Goal: Information Seeking & Learning: Learn about a topic

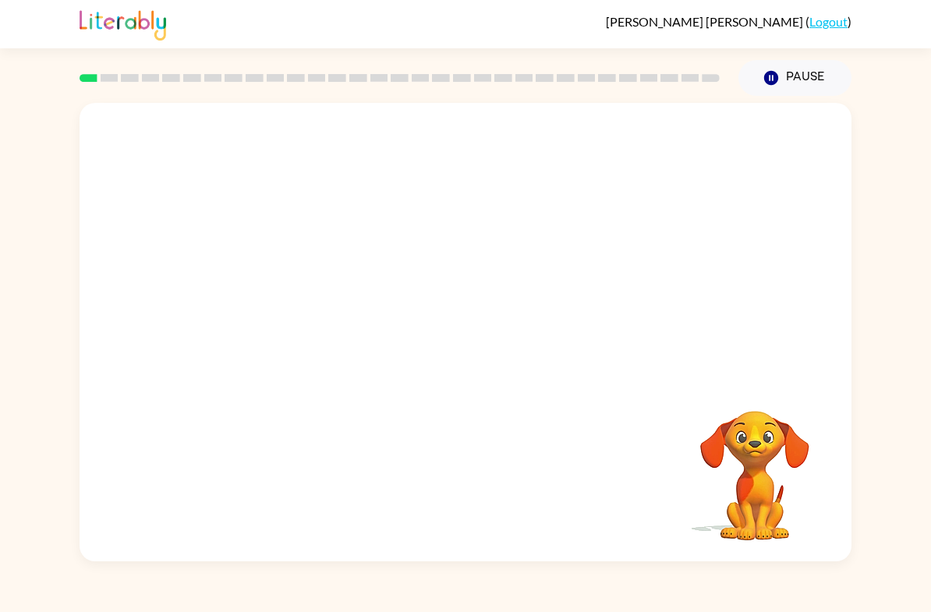
click at [367, 481] on div "Your browser must support playing .mp4 files to use Literably. Please try using…" at bounding box center [466, 332] width 772 height 459
click at [410, 569] on div "[PERSON_NAME] ( Logout ) Pause Pause Your browser must support playing .mp4 fil…" at bounding box center [465, 306] width 931 height 612
click at [463, 337] on icon "button" at bounding box center [465, 340] width 27 height 27
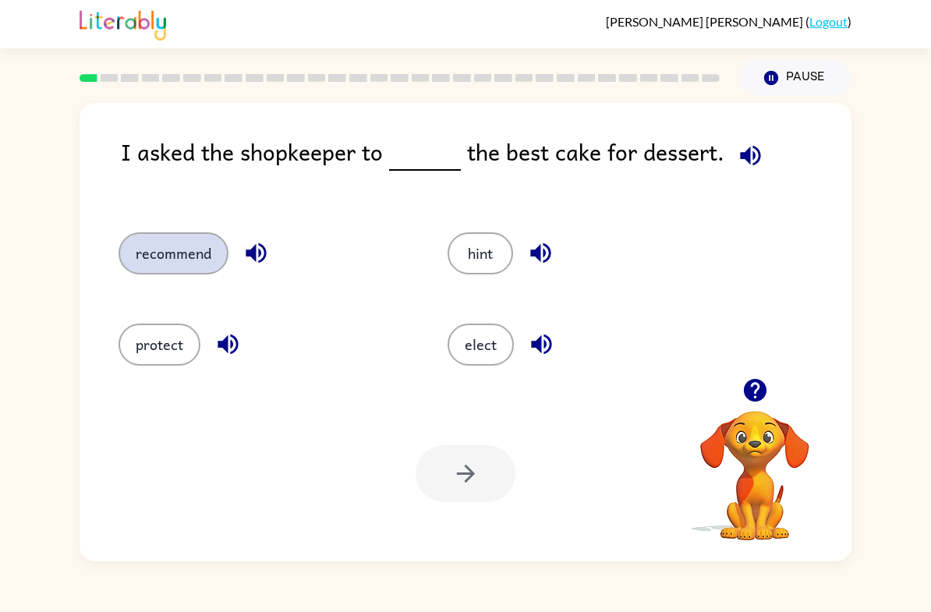
click at [154, 257] on button "recommend" at bounding box center [174, 253] width 110 height 42
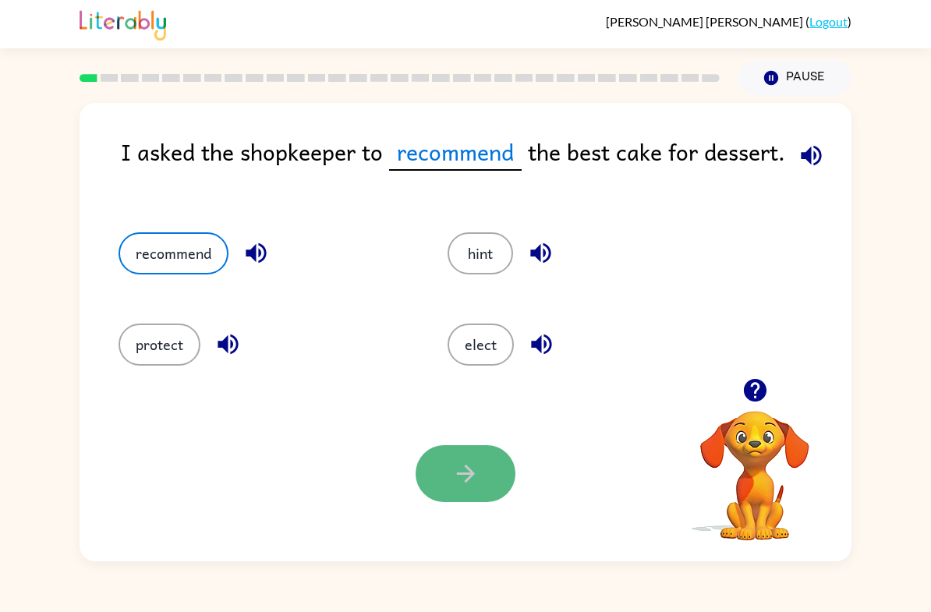
click at [497, 467] on button "button" at bounding box center [466, 473] width 100 height 57
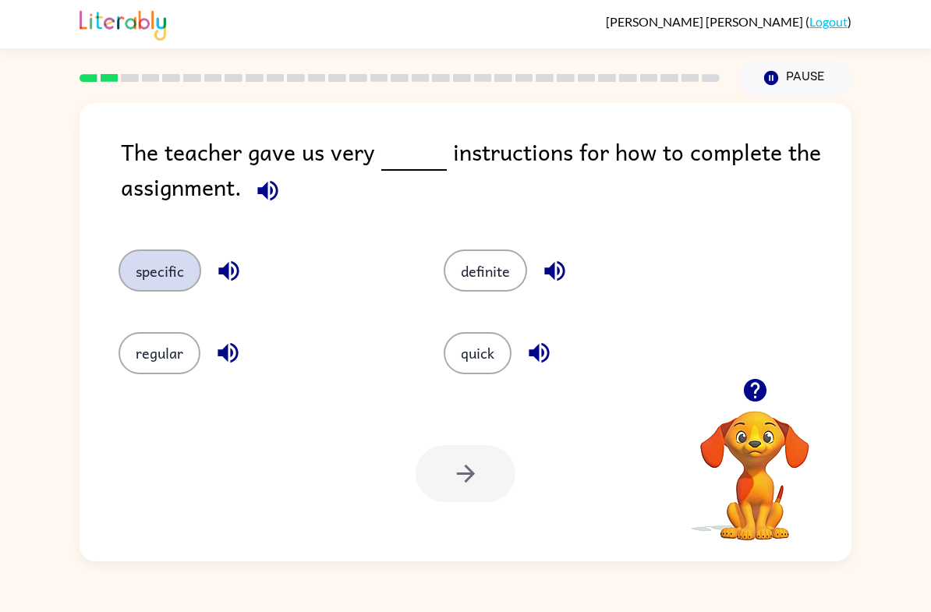
click at [193, 277] on button "specific" at bounding box center [160, 271] width 83 height 42
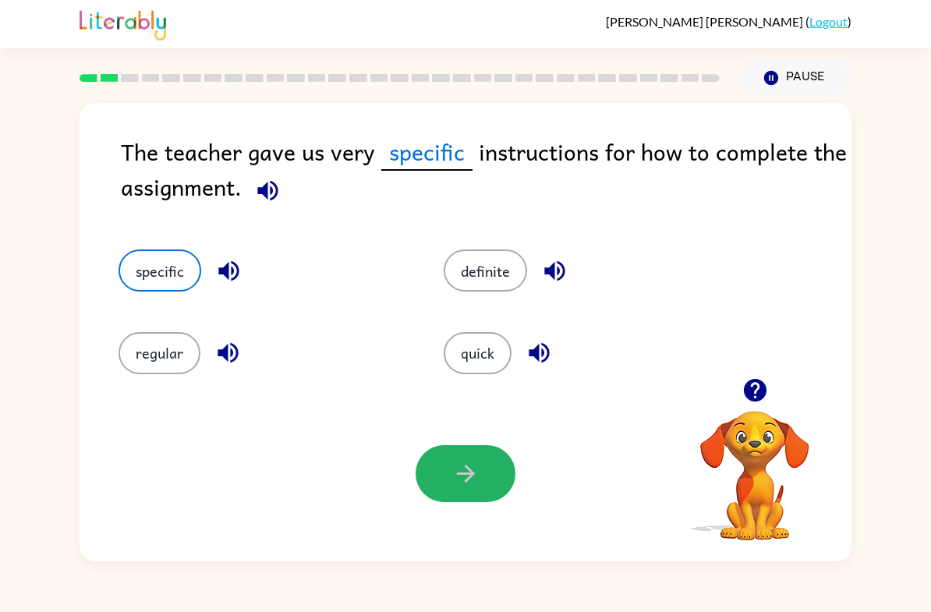
click at [477, 466] on icon "button" at bounding box center [465, 473] width 27 height 27
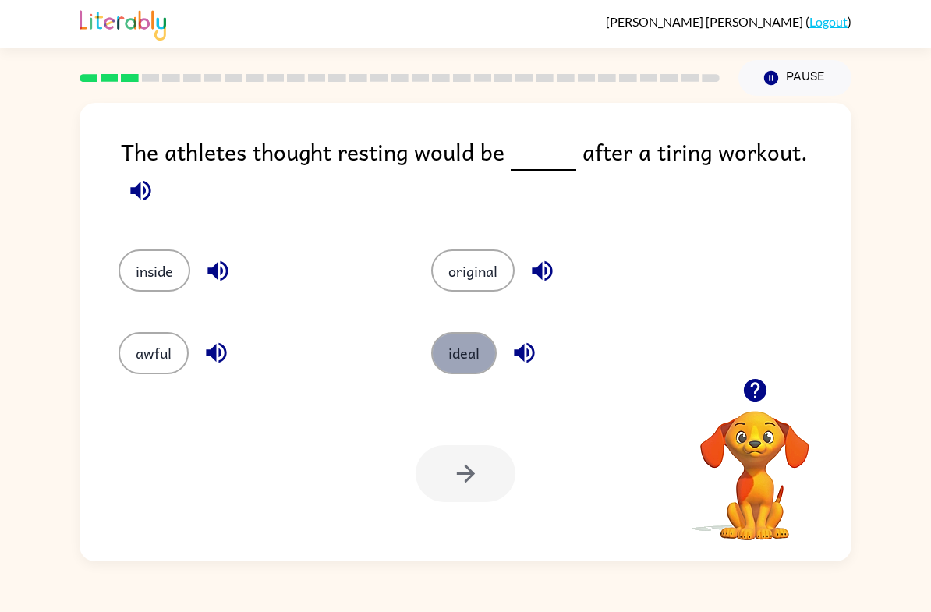
click at [446, 335] on button "ideal" at bounding box center [464, 353] width 66 height 42
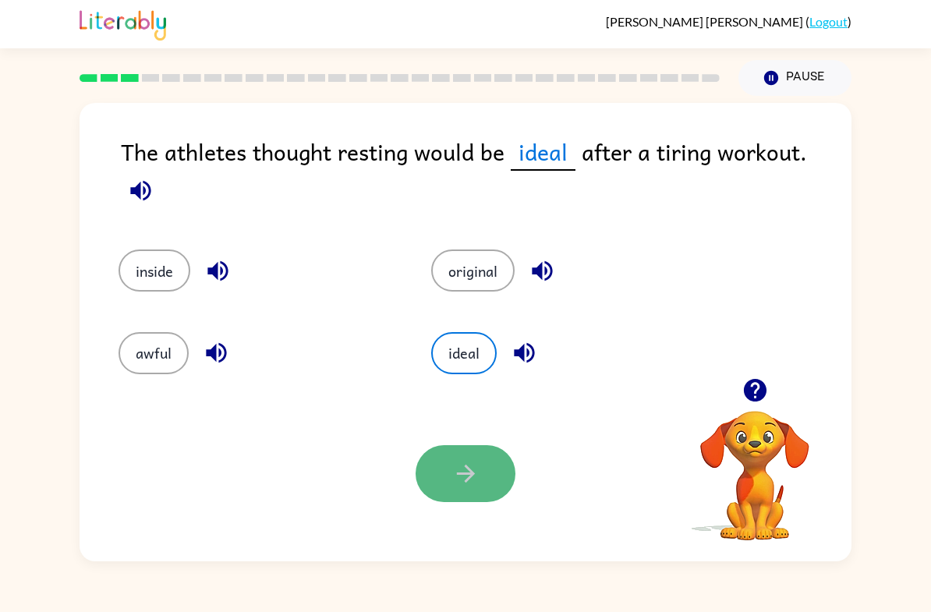
click at [500, 495] on button "button" at bounding box center [466, 473] width 100 height 57
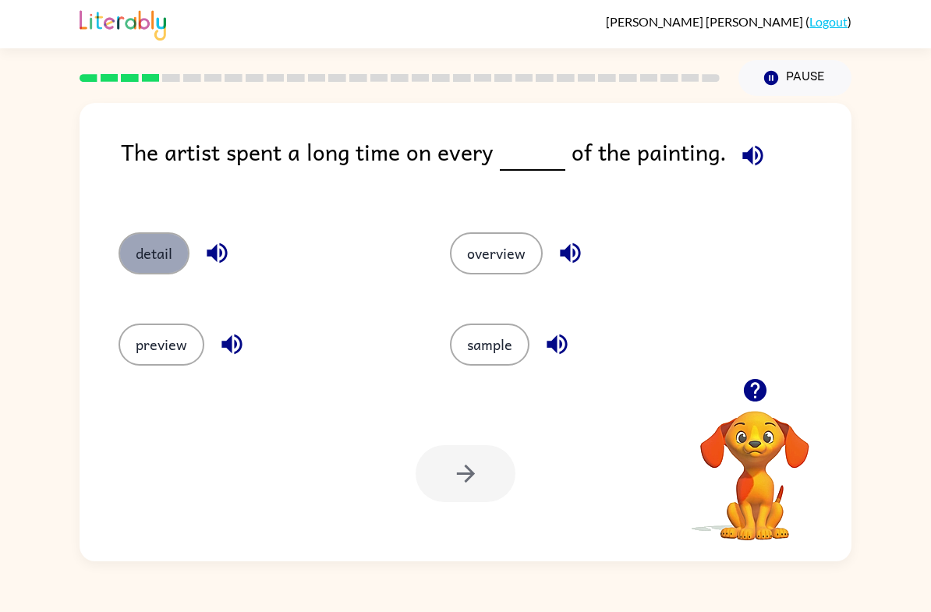
click at [125, 258] on button "detail" at bounding box center [154, 253] width 71 height 42
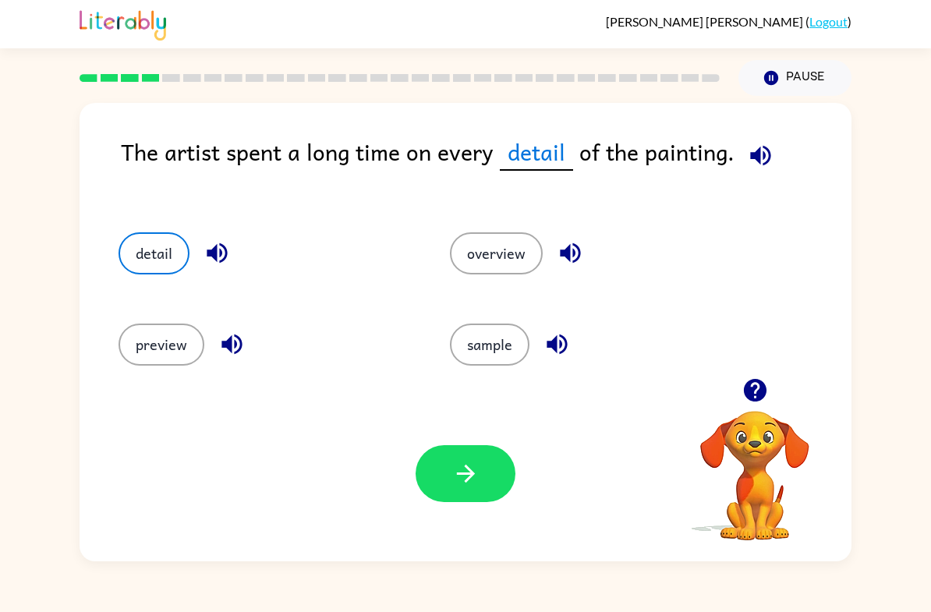
click at [469, 454] on button "button" at bounding box center [466, 473] width 100 height 57
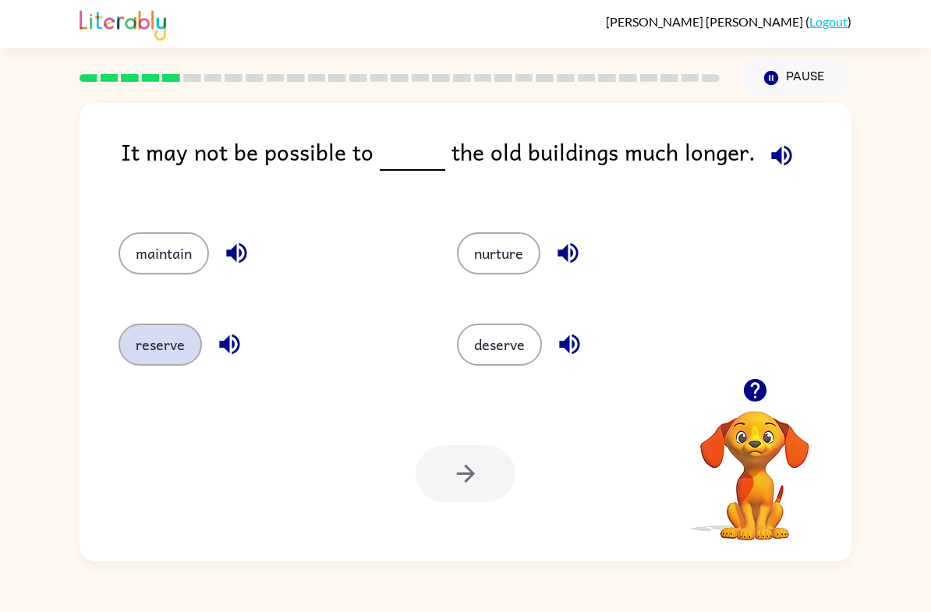
click at [164, 344] on button "reserve" at bounding box center [160, 345] width 83 height 42
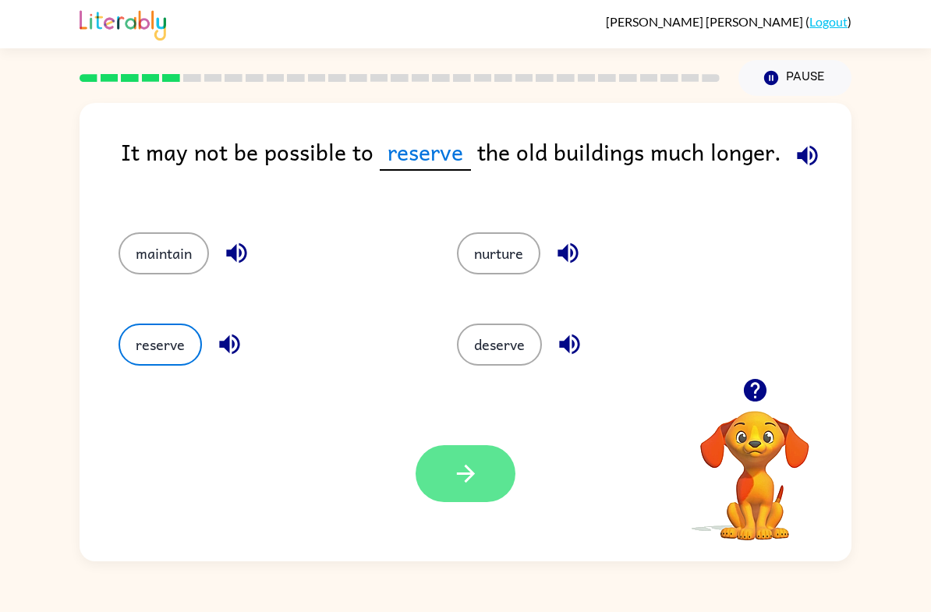
click at [446, 457] on button "button" at bounding box center [466, 473] width 100 height 57
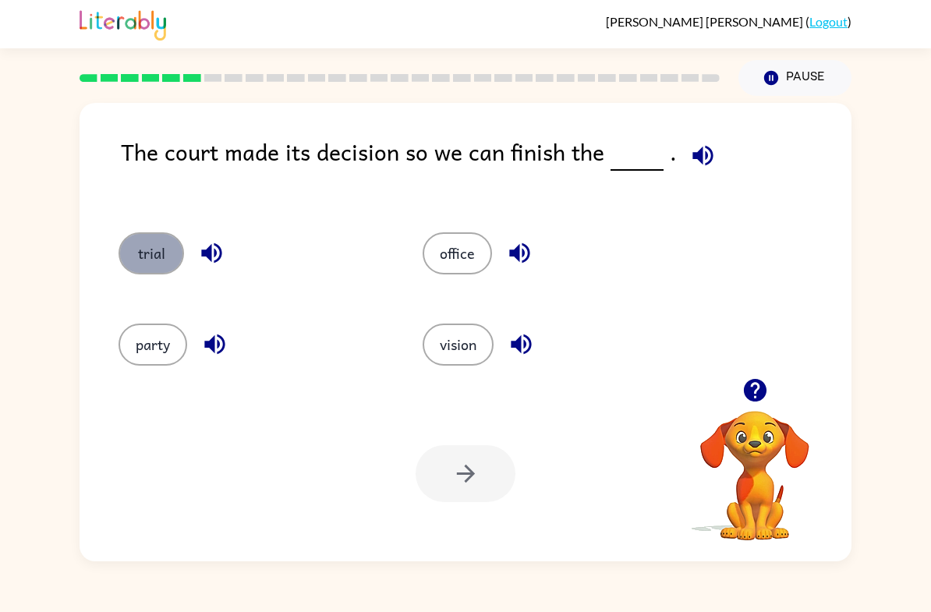
click at [157, 261] on button "trial" at bounding box center [152, 253] width 66 height 42
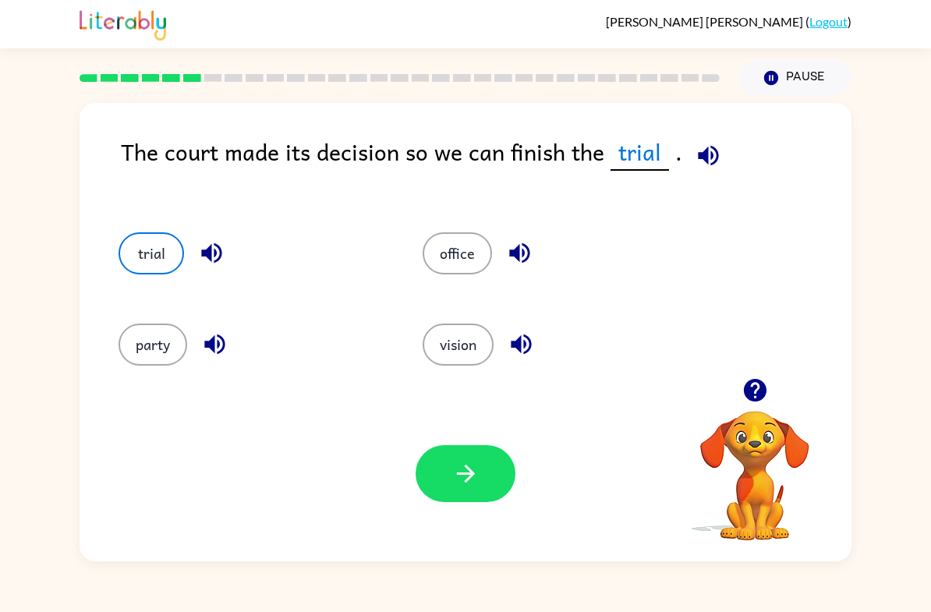
click at [437, 471] on button "button" at bounding box center [466, 473] width 100 height 57
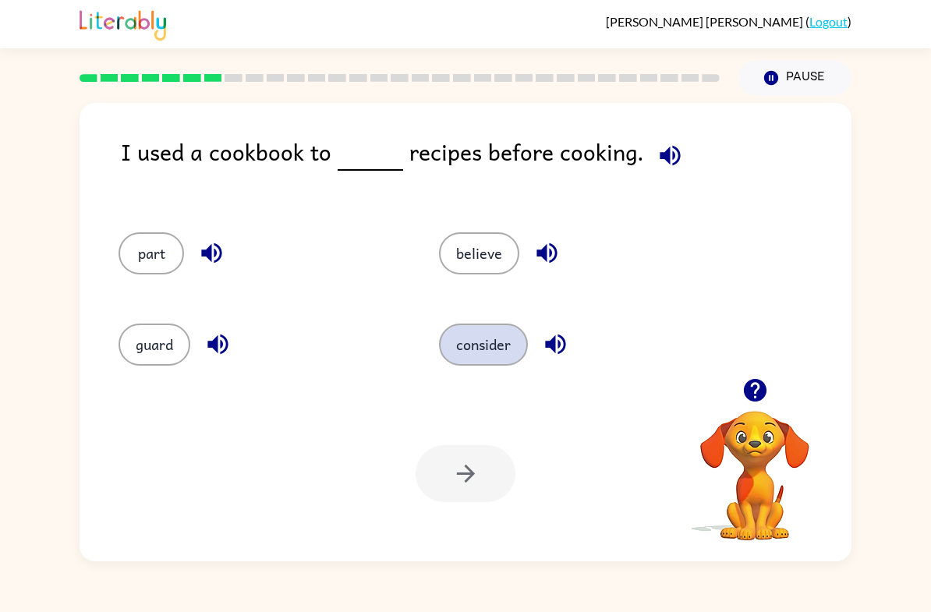
click at [458, 346] on button "consider" at bounding box center [483, 345] width 89 height 42
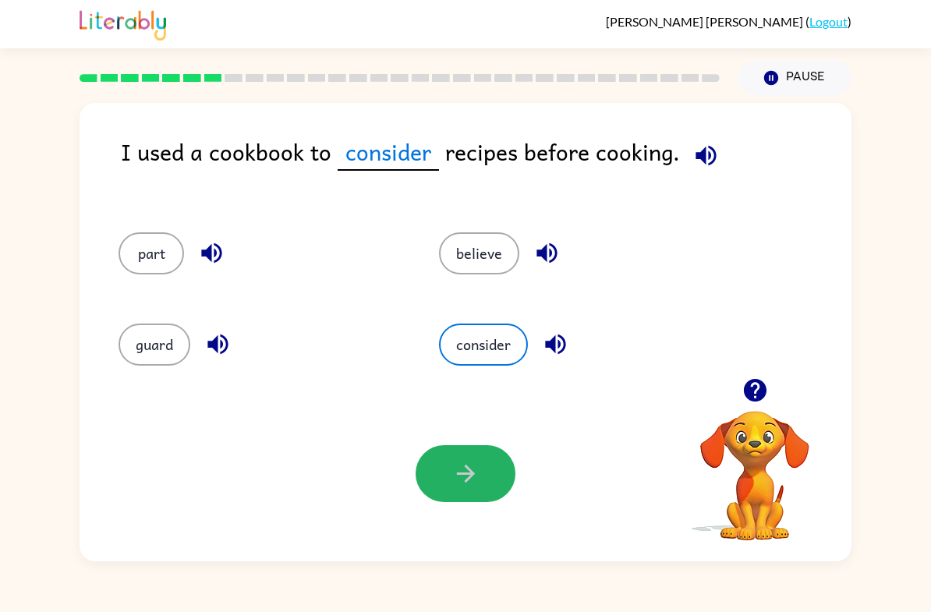
click at [461, 481] on icon "button" at bounding box center [465, 473] width 27 height 27
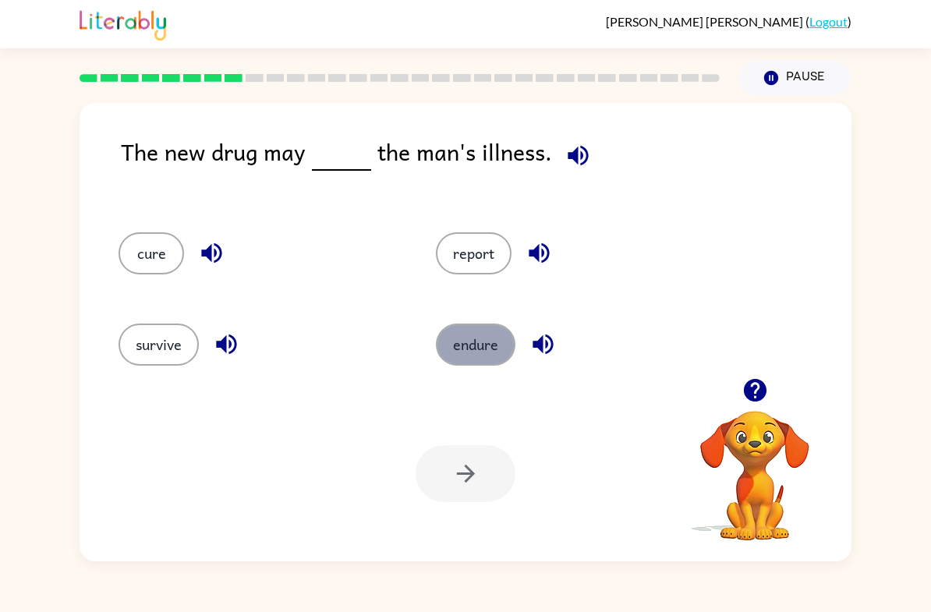
click at [474, 339] on button "endure" at bounding box center [476, 345] width 80 height 42
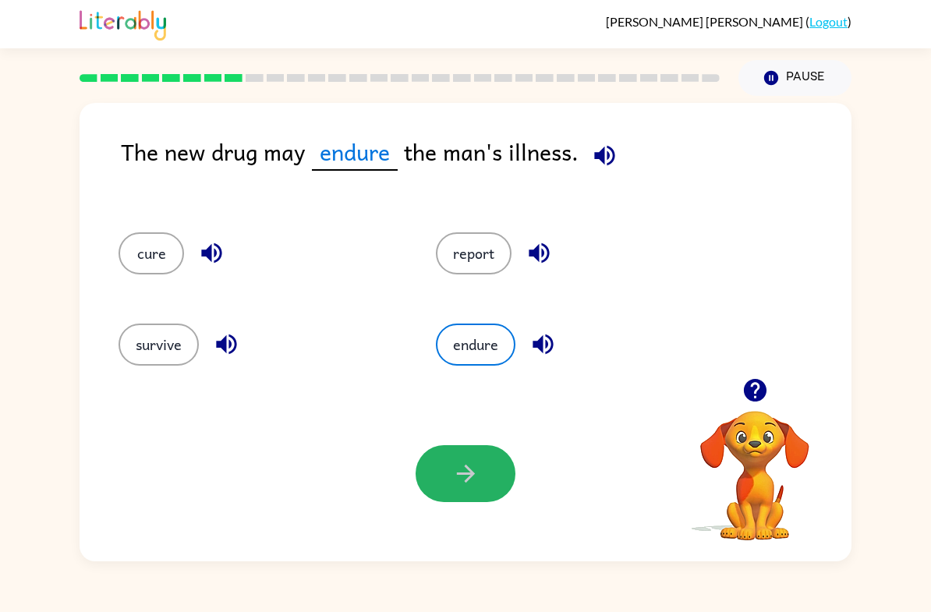
click at [455, 459] on button "button" at bounding box center [466, 473] width 100 height 57
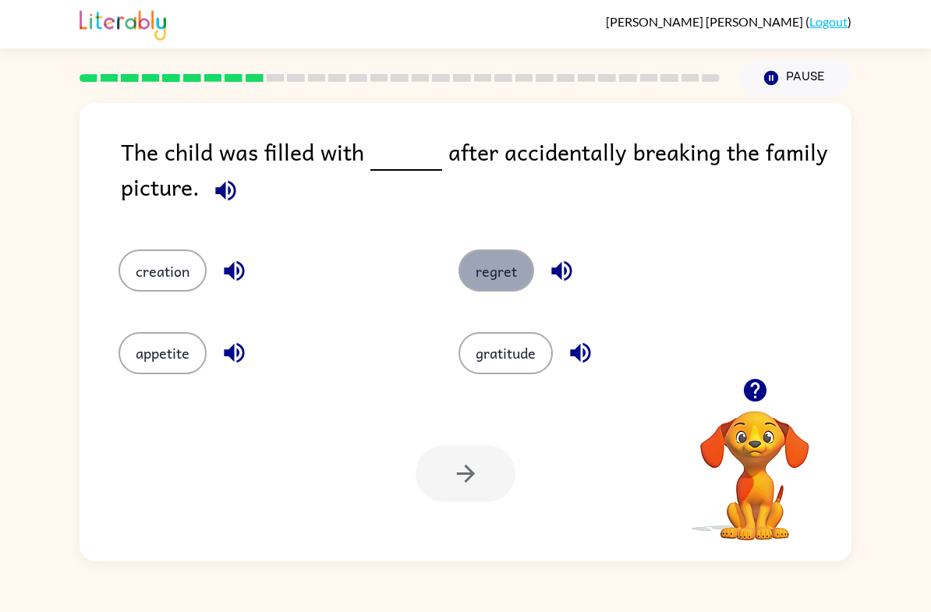
click at [491, 267] on button "regret" at bounding box center [497, 271] width 76 height 42
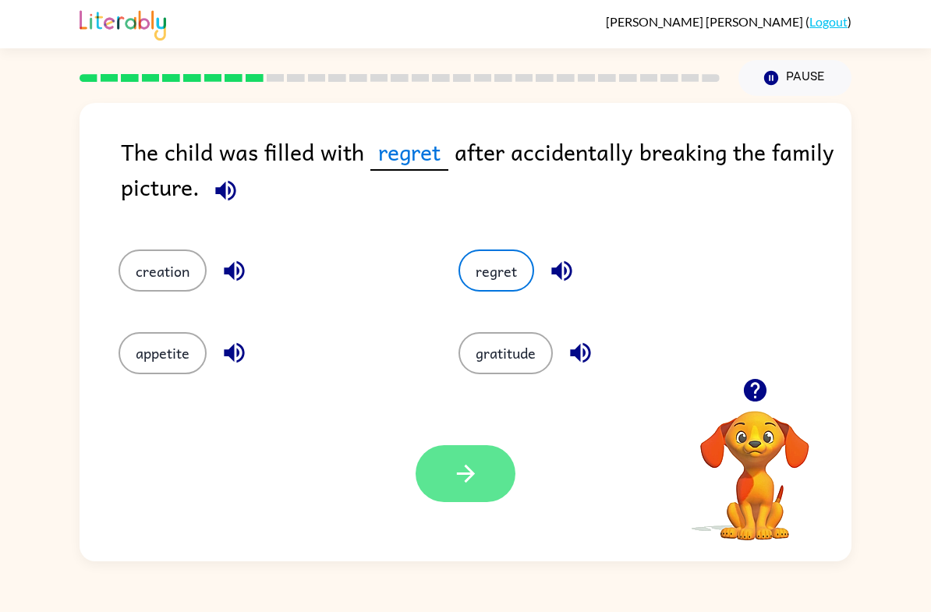
click at [494, 470] on button "button" at bounding box center [466, 473] width 100 height 57
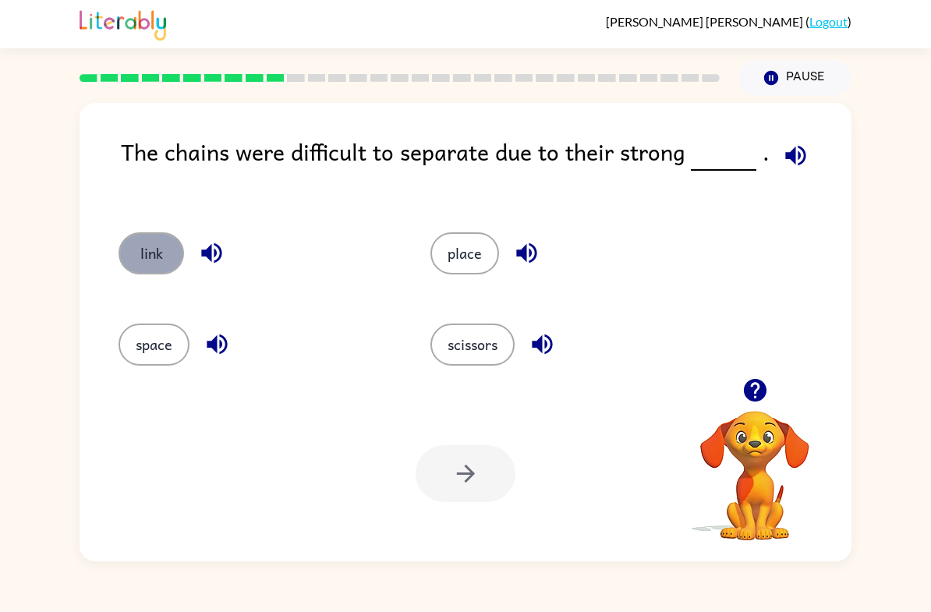
click at [166, 264] on button "link" at bounding box center [152, 253] width 66 height 42
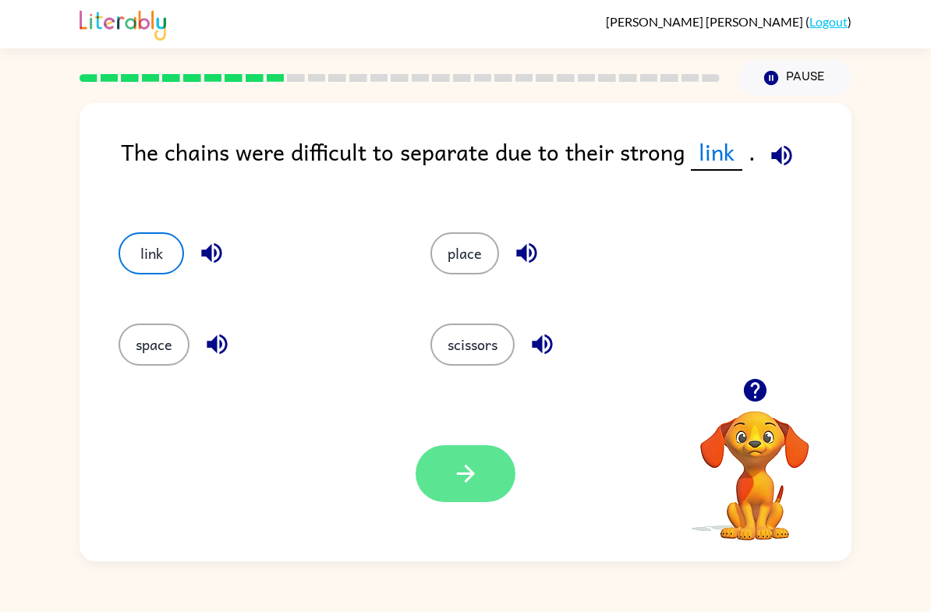
click at [472, 467] on icon "button" at bounding box center [465, 473] width 27 height 27
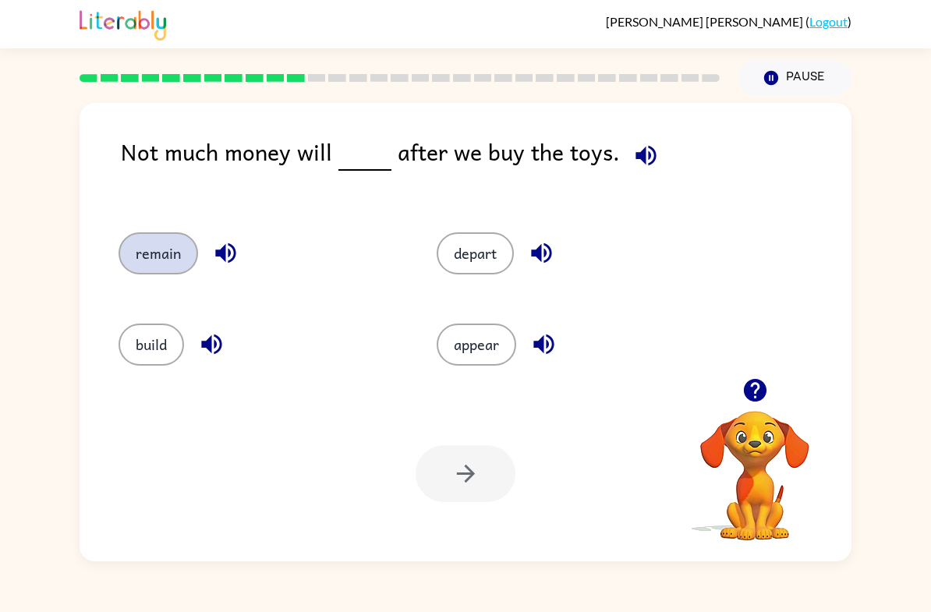
click at [152, 271] on button "remain" at bounding box center [159, 253] width 80 height 42
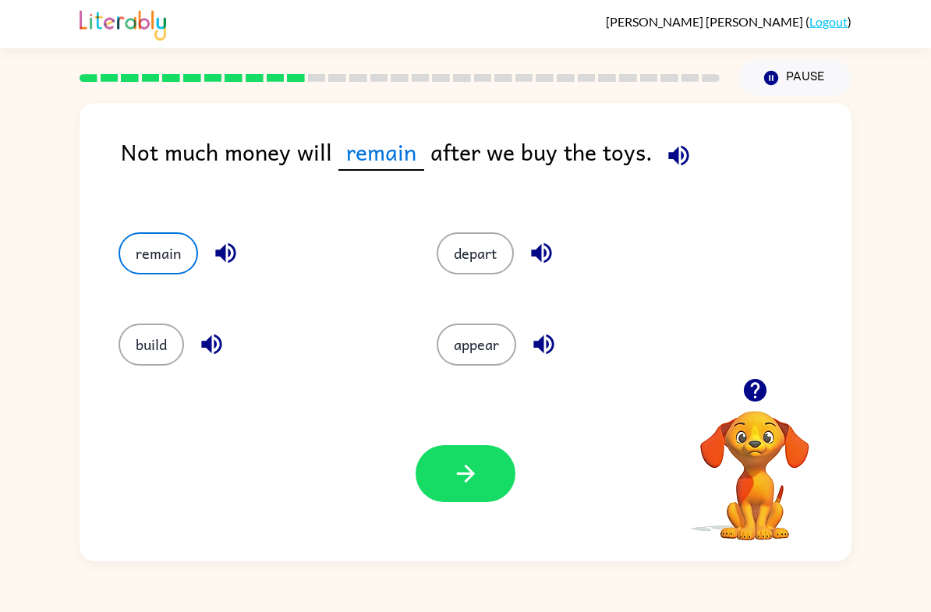
click at [414, 474] on div "Your browser must support playing .mp4 files to use Literably. Please try using…" at bounding box center [466, 474] width 772 height 176
click at [472, 487] on icon "button" at bounding box center [465, 473] width 27 height 27
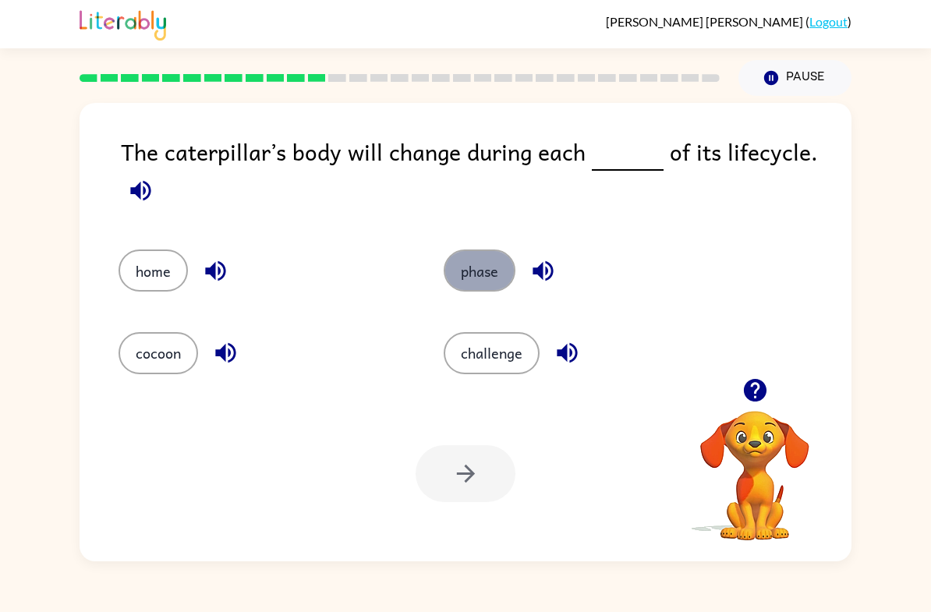
click at [488, 281] on button "phase" at bounding box center [480, 271] width 72 height 42
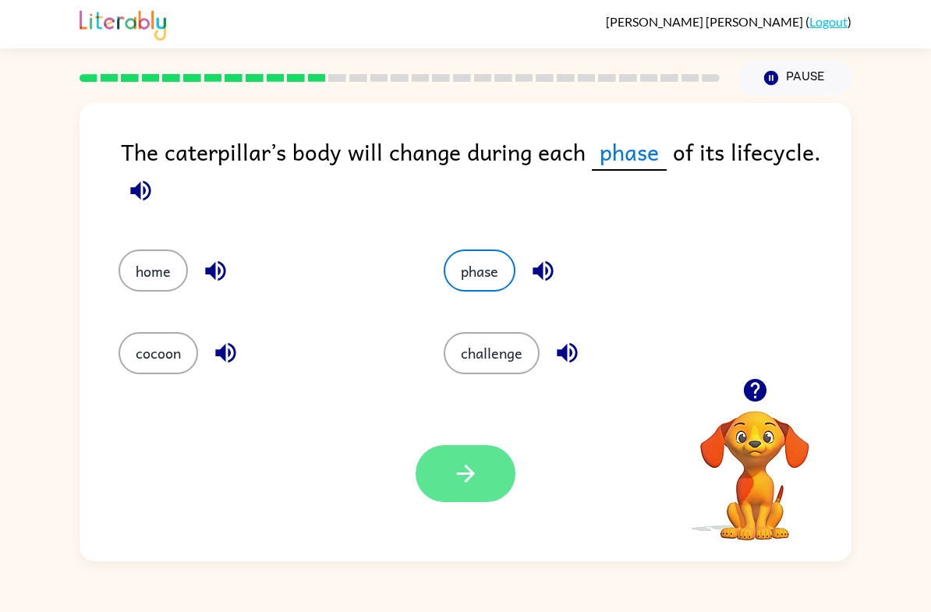
click at [463, 479] on icon "button" at bounding box center [465, 473] width 27 height 27
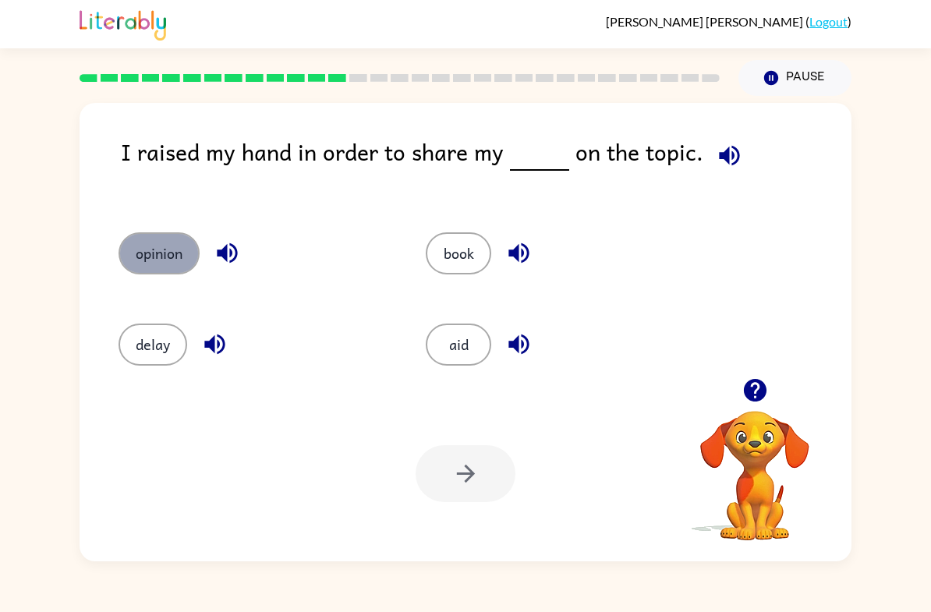
click at [160, 261] on button "opinion" at bounding box center [159, 253] width 81 height 42
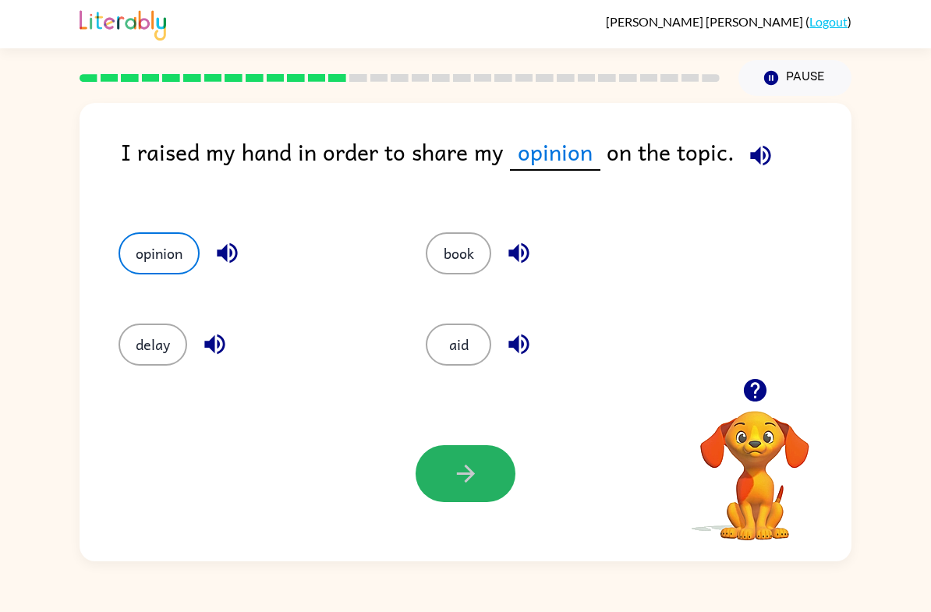
click at [456, 455] on button "button" at bounding box center [466, 473] width 100 height 57
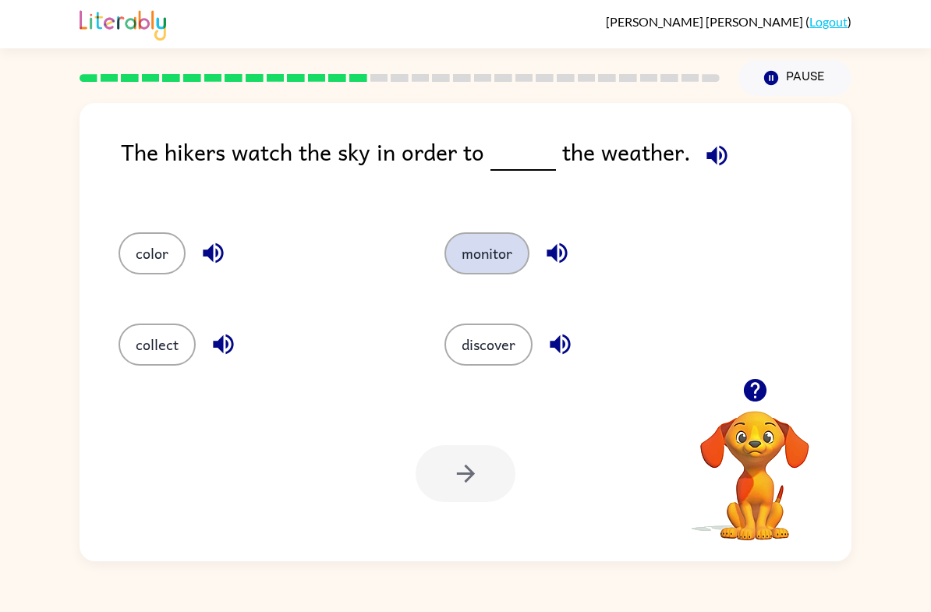
click at [458, 270] on button "monitor" at bounding box center [487, 253] width 85 height 42
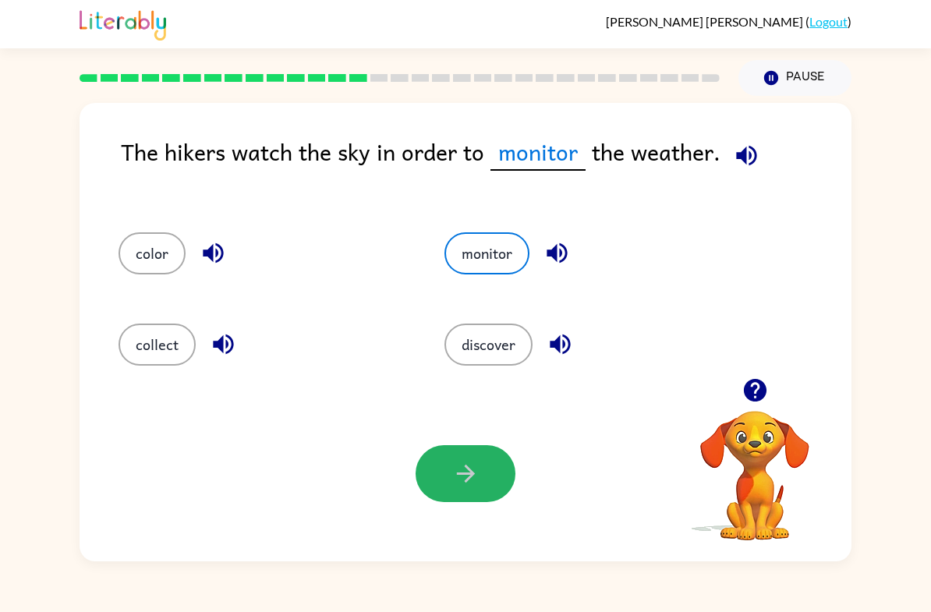
click at [452, 475] on icon "button" at bounding box center [465, 473] width 27 height 27
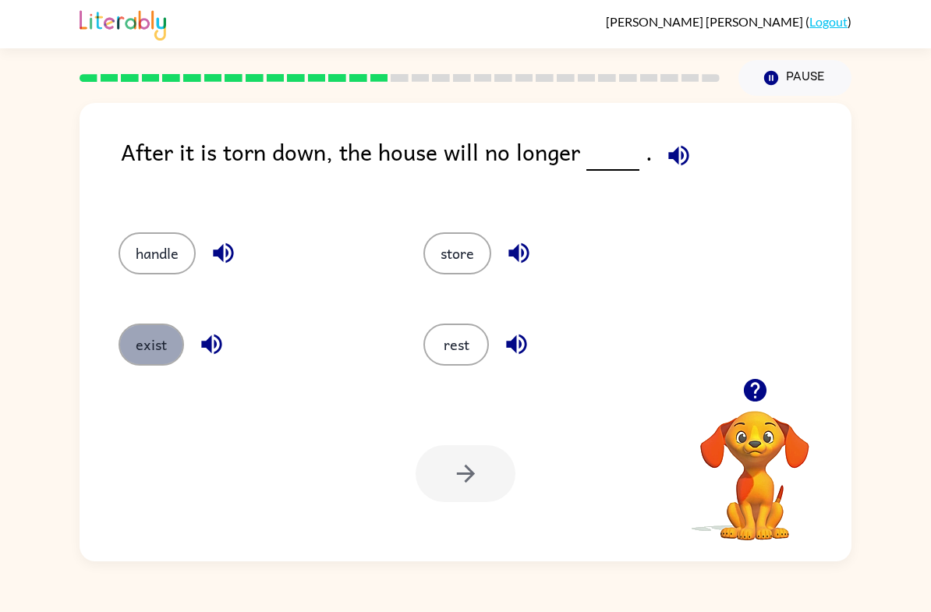
click at [155, 355] on button "exist" at bounding box center [152, 345] width 66 height 42
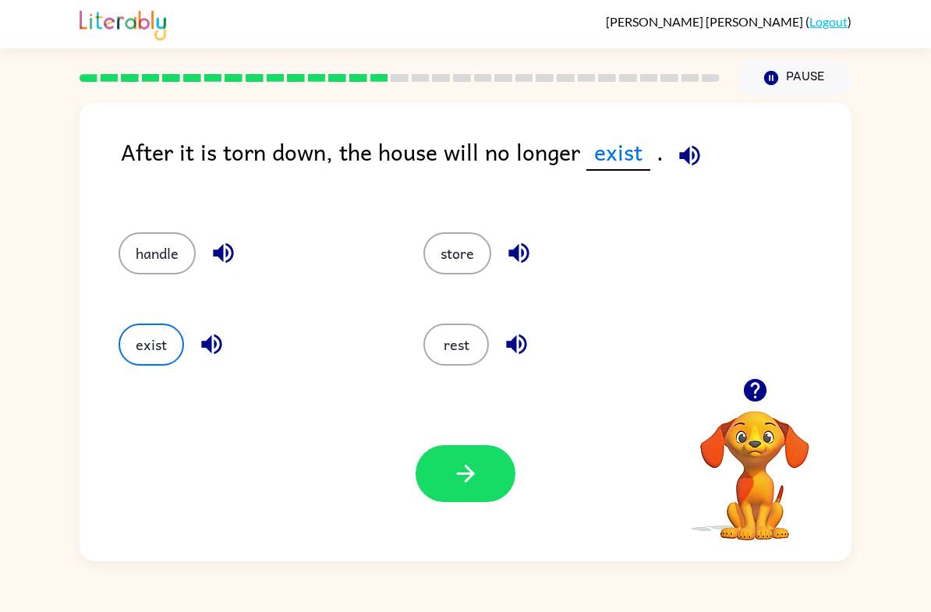
click at [463, 509] on div "Your browser must support playing .mp4 files to use Literably. Please try using…" at bounding box center [466, 474] width 772 height 176
click at [459, 488] on icon "button" at bounding box center [465, 473] width 27 height 27
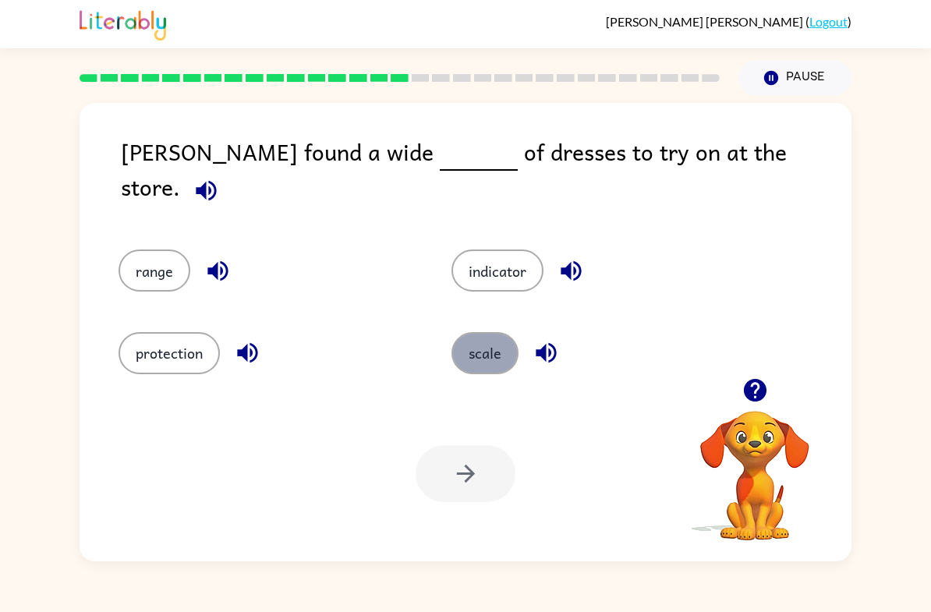
click at [492, 338] on button "scale" at bounding box center [485, 353] width 67 height 42
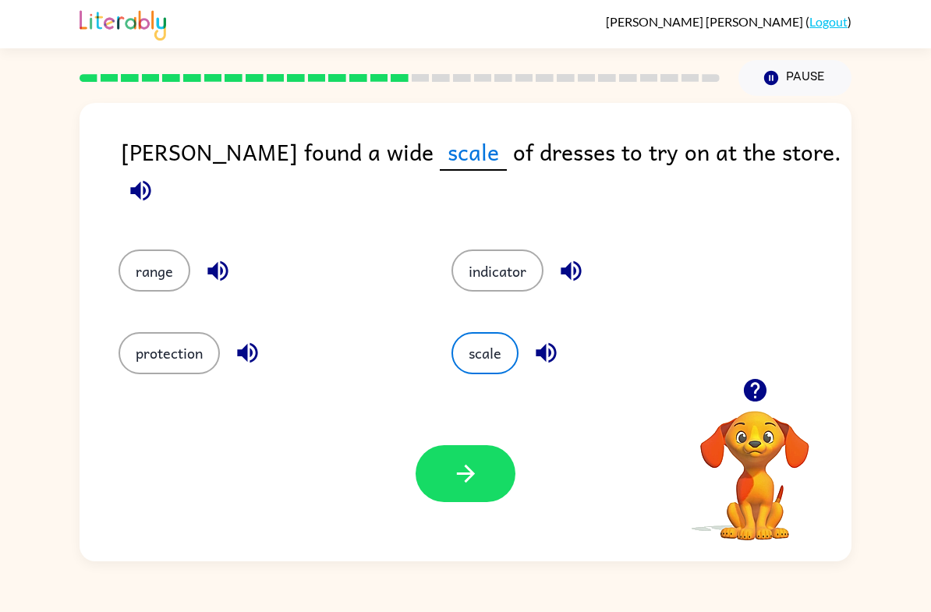
click at [438, 468] on button "button" at bounding box center [466, 473] width 100 height 57
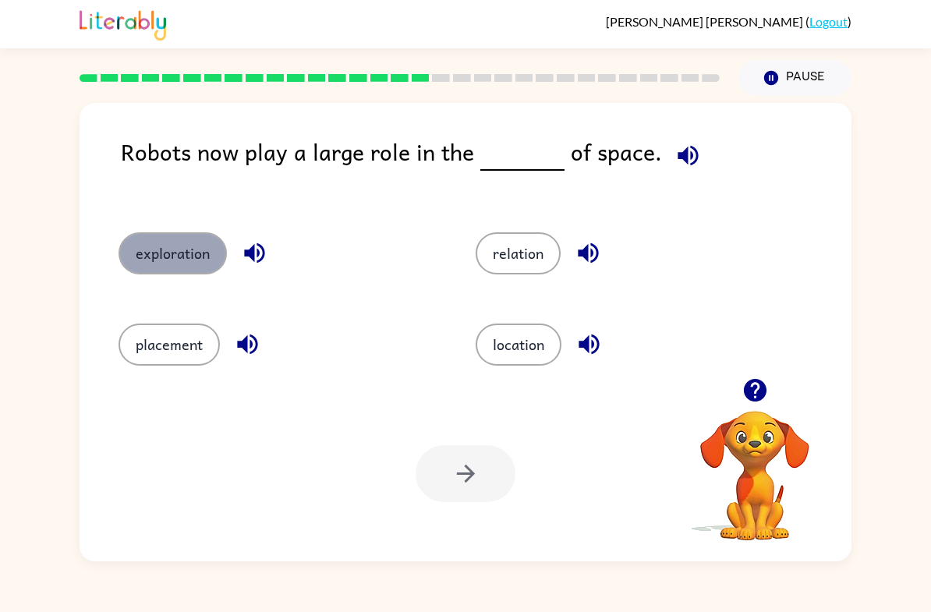
click at [191, 264] on button "exploration" at bounding box center [173, 253] width 108 height 42
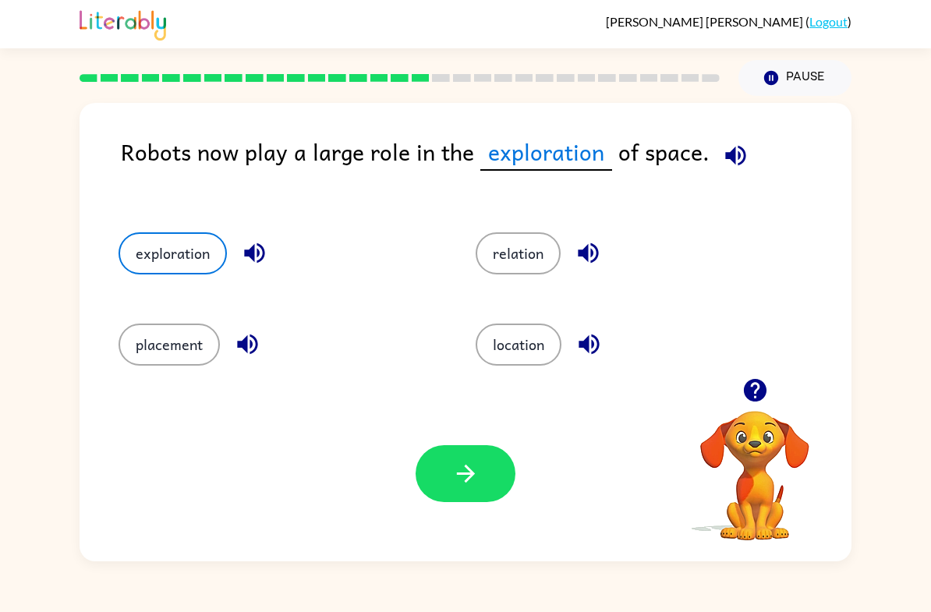
click at [450, 488] on button "button" at bounding box center [466, 473] width 100 height 57
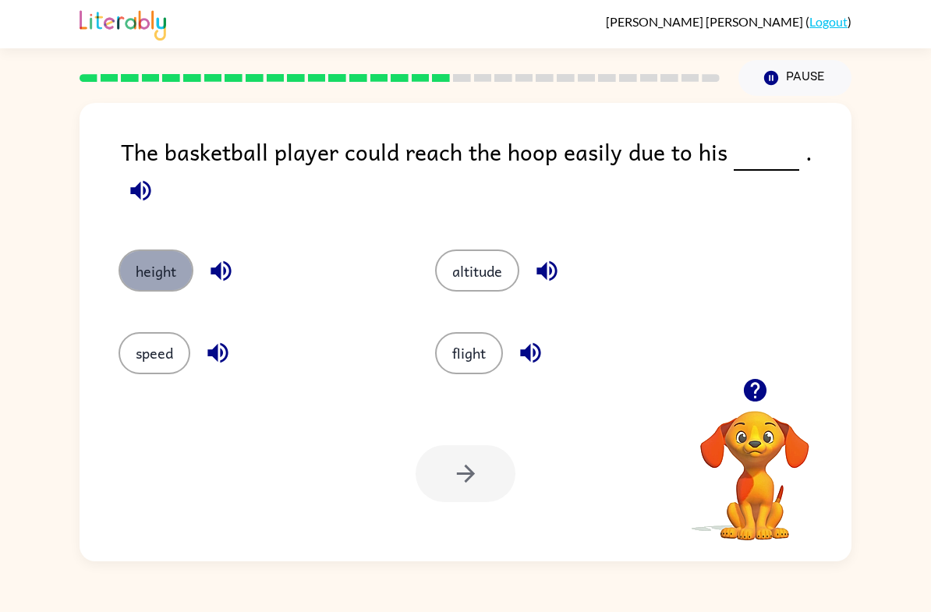
click at [146, 261] on button "height" at bounding box center [156, 271] width 75 height 42
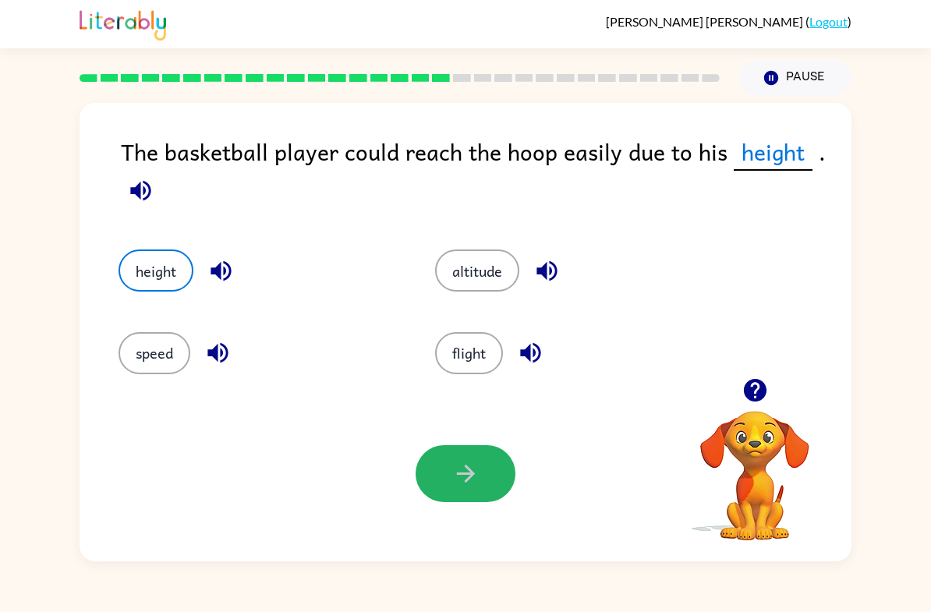
click at [453, 463] on icon "button" at bounding box center [465, 473] width 27 height 27
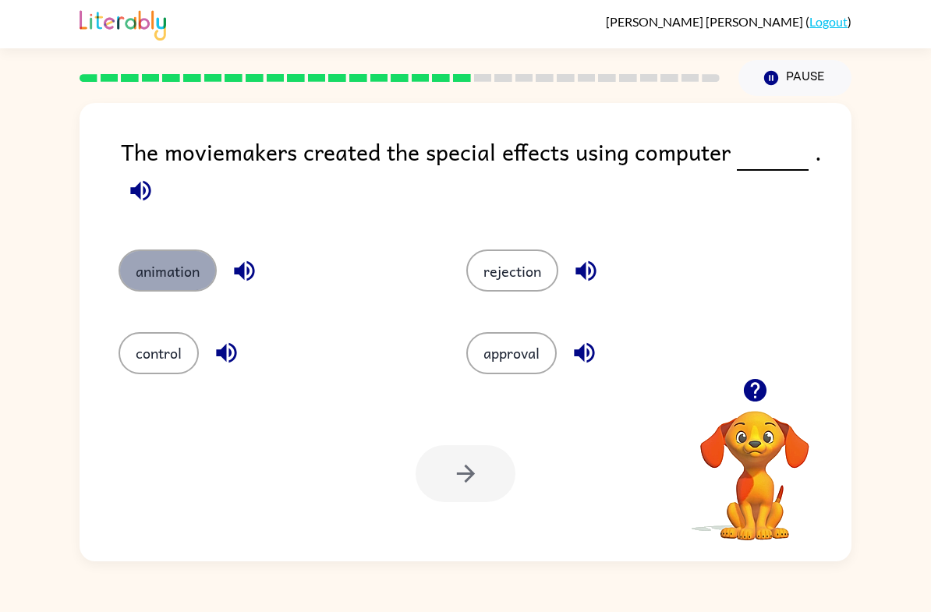
click at [154, 281] on button "animation" at bounding box center [168, 271] width 98 height 42
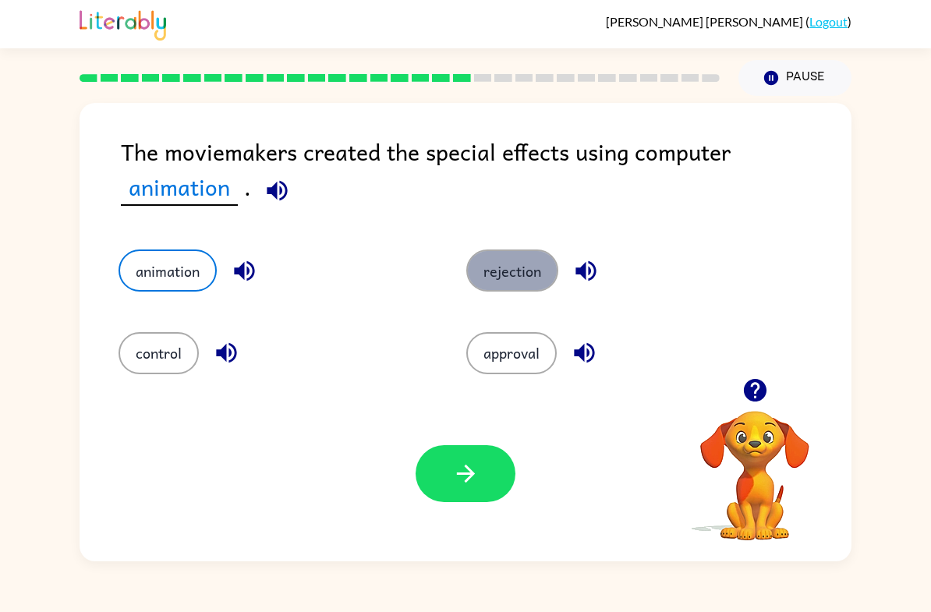
click at [521, 273] on button "rejection" at bounding box center [512, 271] width 92 height 42
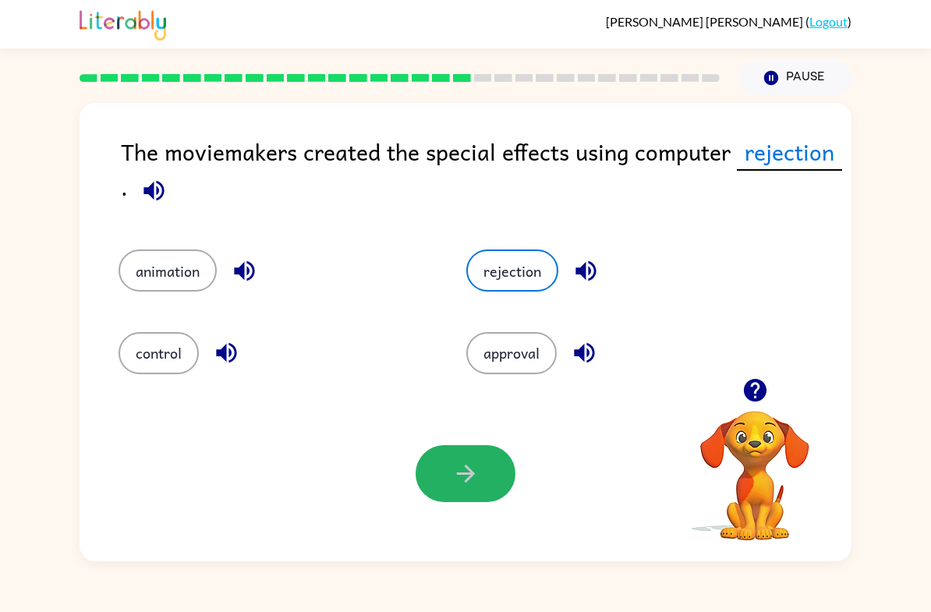
click at [449, 471] on button "button" at bounding box center [466, 473] width 100 height 57
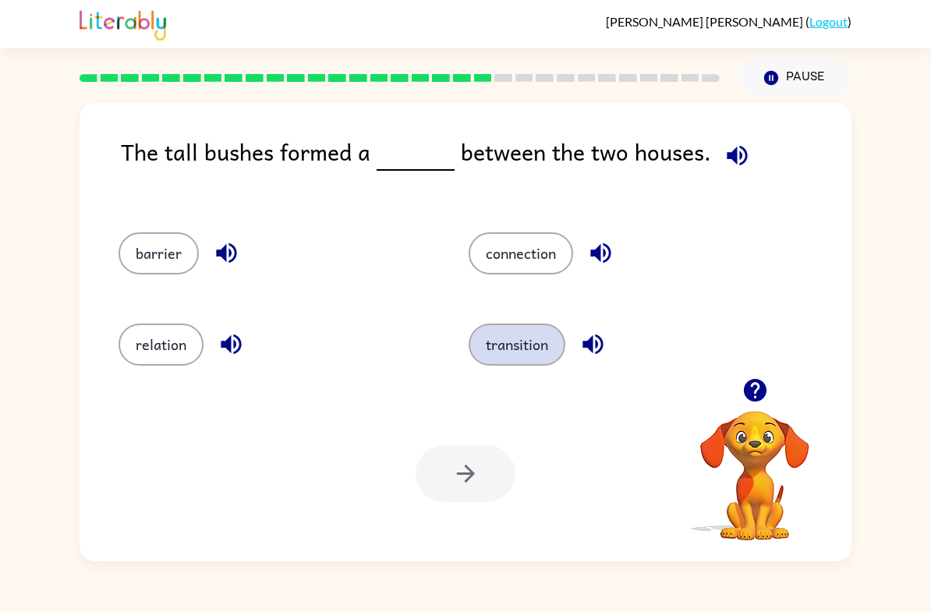
click at [537, 357] on button "transition" at bounding box center [517, 345] width 97 height 42
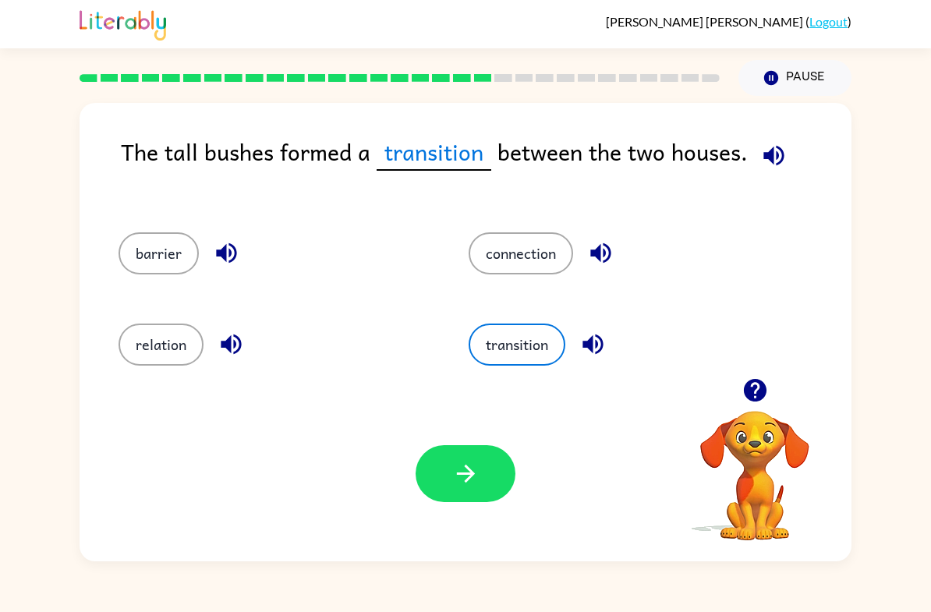
click at [463, 478] on icon "button" at bounding box center [465, 473] width 27 height 27
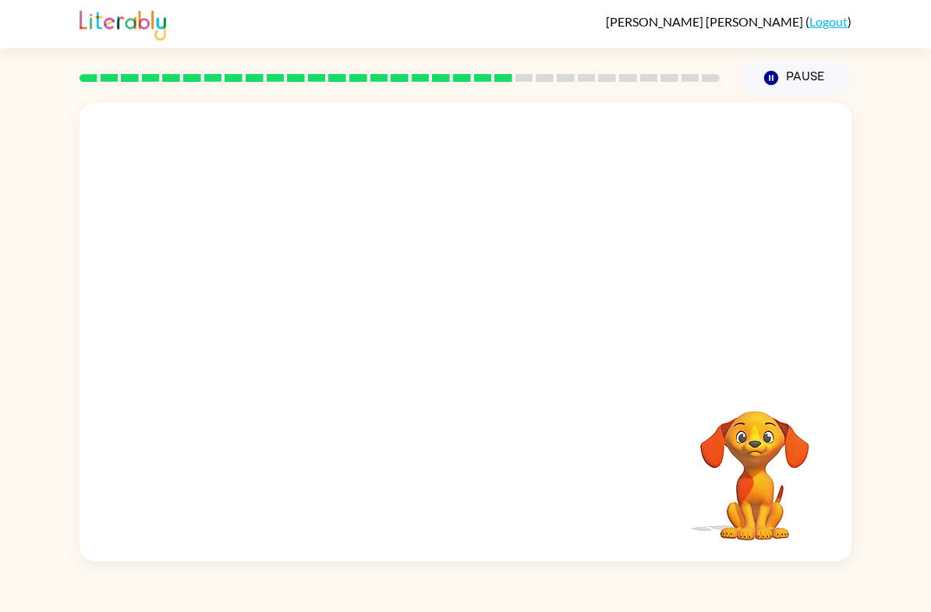
drag, startPoint x: 553, startPoint y: 336, endPoint x: 545, endPoint y: 325, distance: 13.4
click at [548, 328] on video "Your browser must support playing .mp4 files to use Literably. Please try using…" at bounding box center [466, 240] width 772 height 275
click at [327, 327] on video "Your browser must support playing .mp4 files to use Literably. Please try using…" at bounding box center [466, 240] width 772 height 275
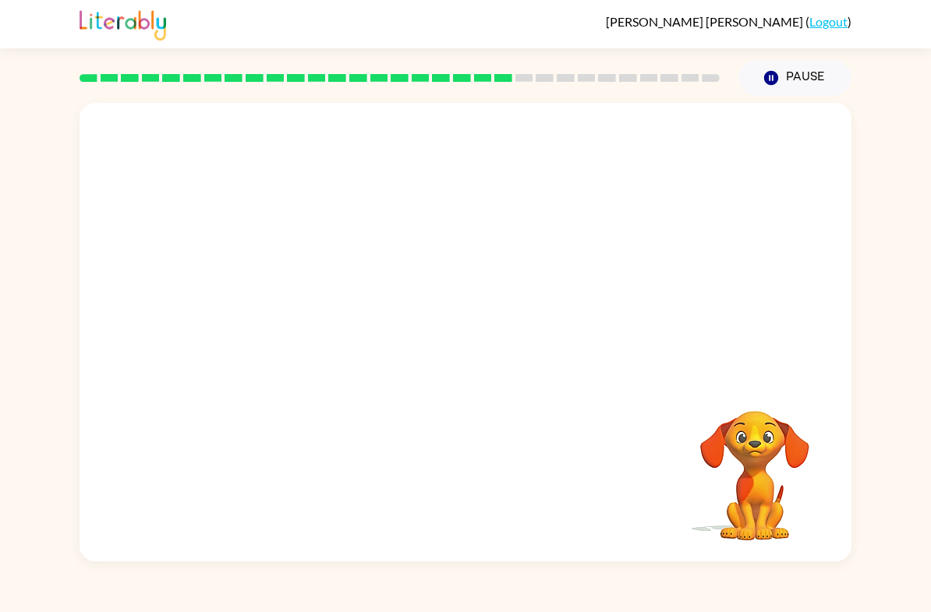
click at [327, 327] on video "Your browser must support playing .mp4 files to use Literably. Please try using…" at bounding box center [466, 240] width 772 height 275
drag, startPoint x: 327, startPoint y: 327, endPoint x: 336, endPoint y: 327, distance: 9.4
click at [327, 327] on video "Your browser must support playing .mp4 files to use Literably. Please try using…" at bounding box center [466, 240] width 772 height 275
click at [362, 331] on video "Your browser must support playing .mp4 files to use Literably. Please try using…" at bounding box center [466, 240] width 772 height 275
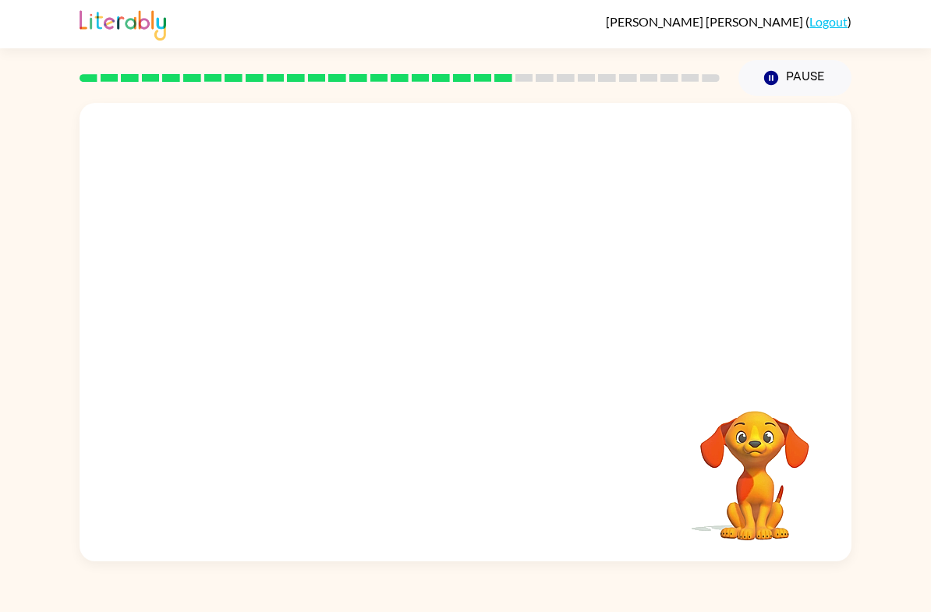
click at [332, 325] on video "Your browser must support playing .mp4 files to use Literably. Please try using…" at bounding box center [466, 240] width 772 height 275
drag, startPoint x: 442, startPoint y: 349, endPoint x: 451, endPoint y: 349, distance: 8.6
click at [442, 349] on button "button" at bounding box center [466, 340] width 100 height 57
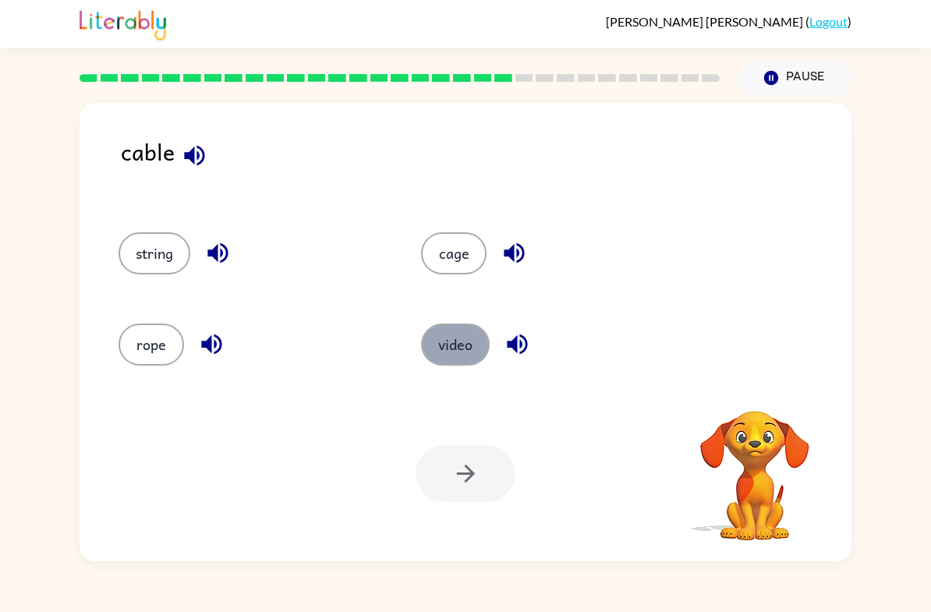
click at [452, 341] on button "video" at bounding box center [455, 345] width 69 height 42
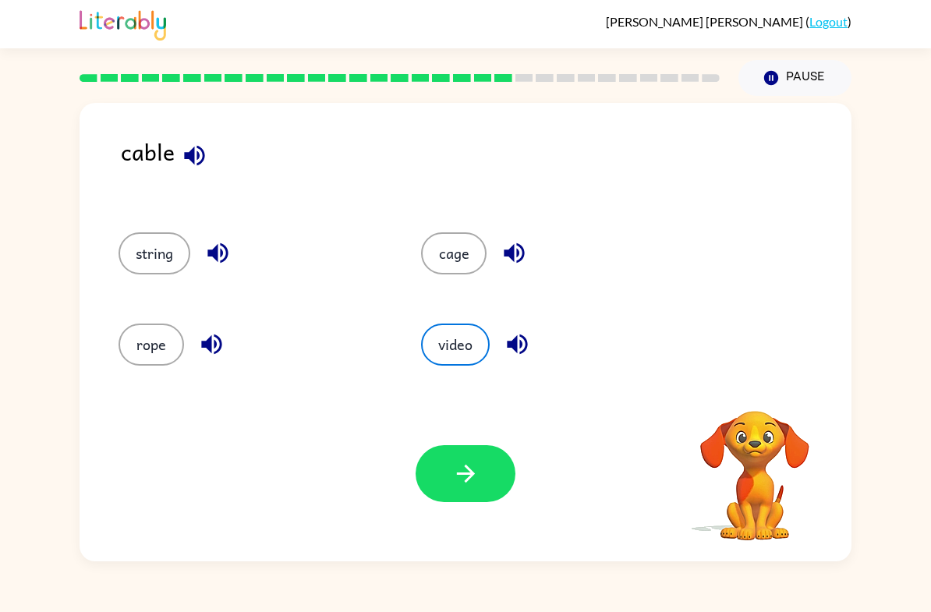
click at [516, 522] on div "Your browser must support playing .mp4 files to use Literably. Please try using…" at bounding box center [466, 474] width 772 height 176
click at [508, 505] on div "Your browser must support playing .mp4 files to use Literably. Please try using…" at bounding box center [466, 474] width 772 height 176
click at [505, 505] on div "Your browser must support playing .mp4 files to use Literably. Please try using…" at bounding box center [466, 474] width 772 height 176
click at [454, 446] on button "button" at bounding box center [466, 473] width 100 height 57
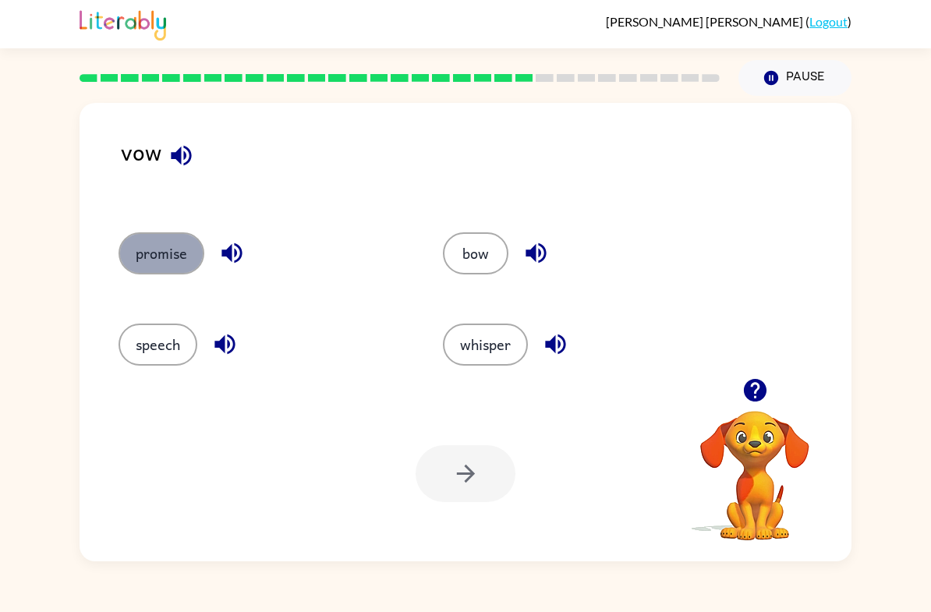
click at [170, 261] on button "promise" at bounding box center [162, 253] width 86 height 42
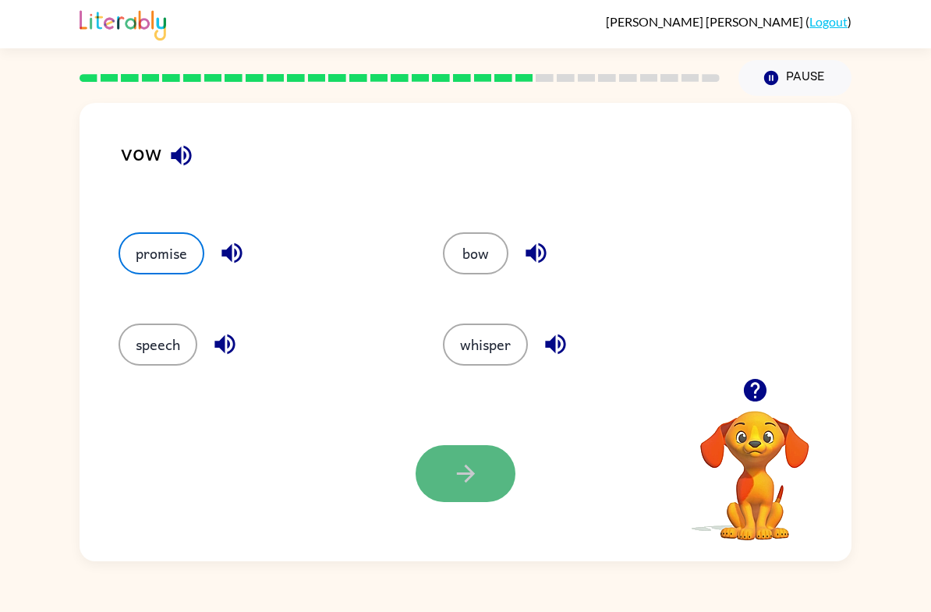
click at [434, 454] on button "button" at bounding box center [466, 473] width 100 height 57
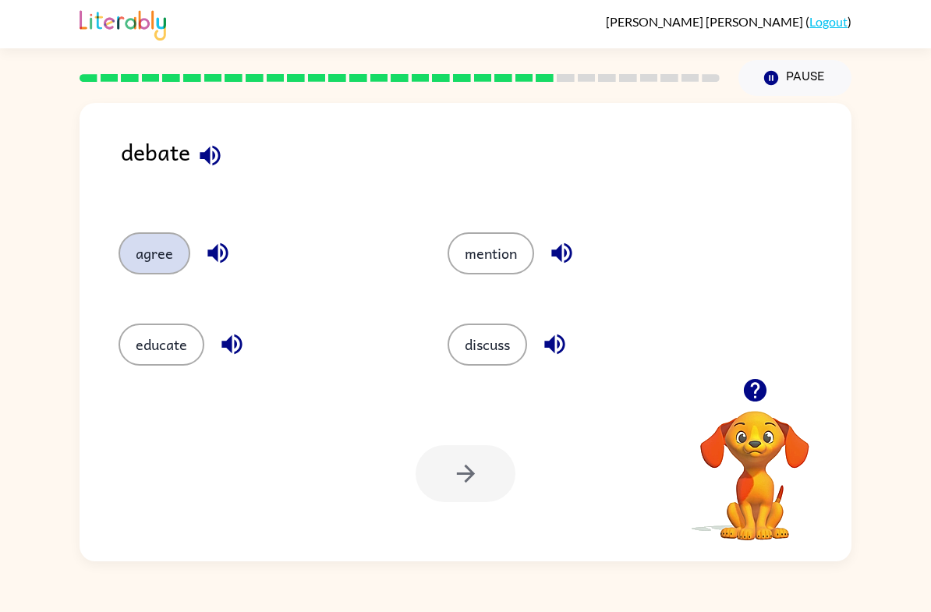
click at [138, 252] on button "agree" at bounding box center [155, 253] width 72 height 42
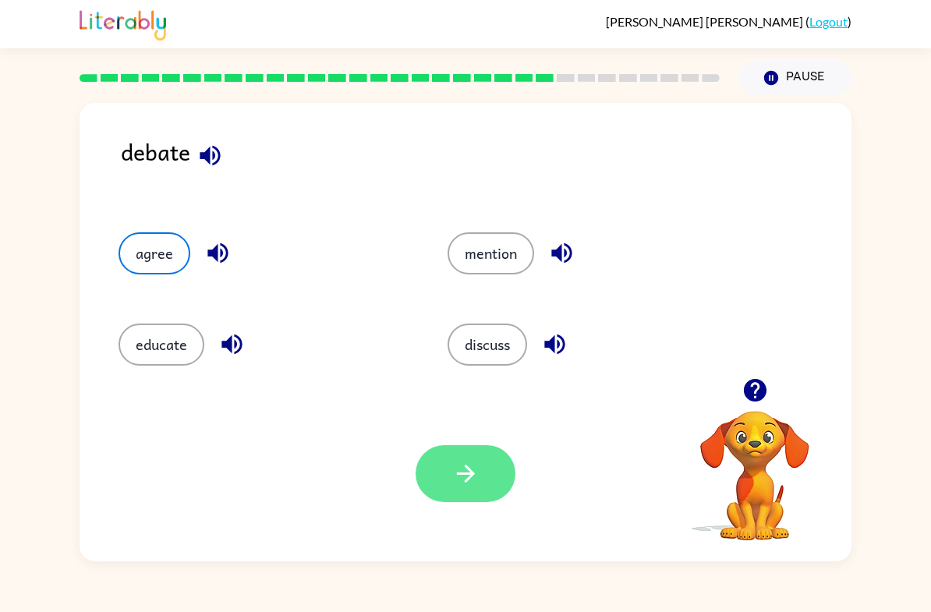
click at [453, 479] on icon "button" at bounding box center [465, 473] width 27 height 27
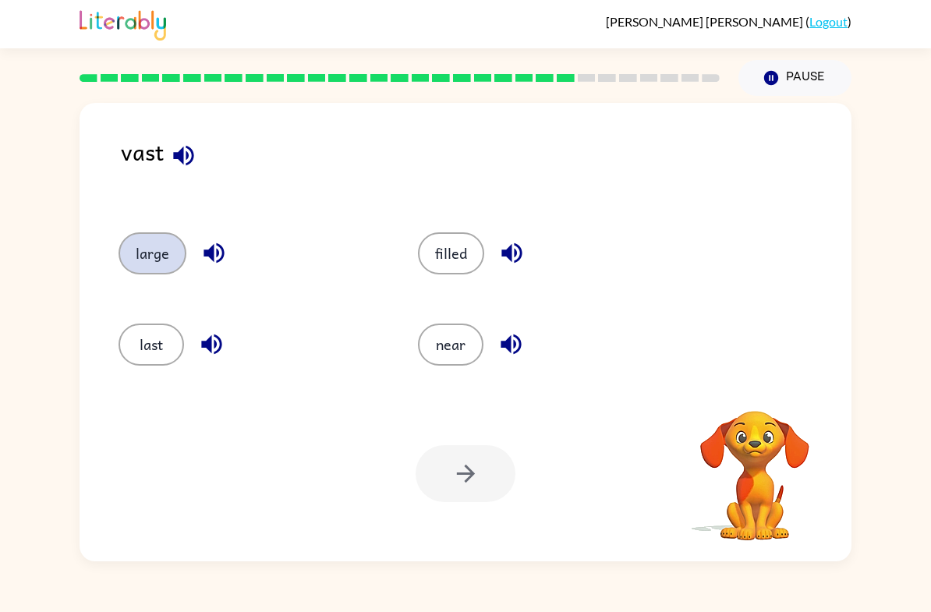
click at [178, 269] on button "large" at bounding box center [153, 253] width 68 height 42
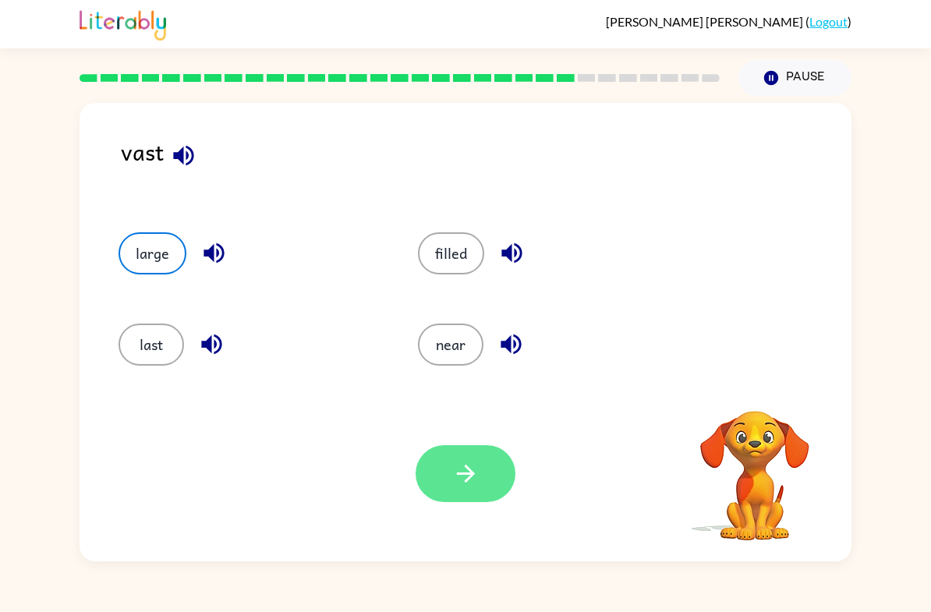
click at [456, 475] on icon "button" at bounding box center [465, 473] width 27 height 27
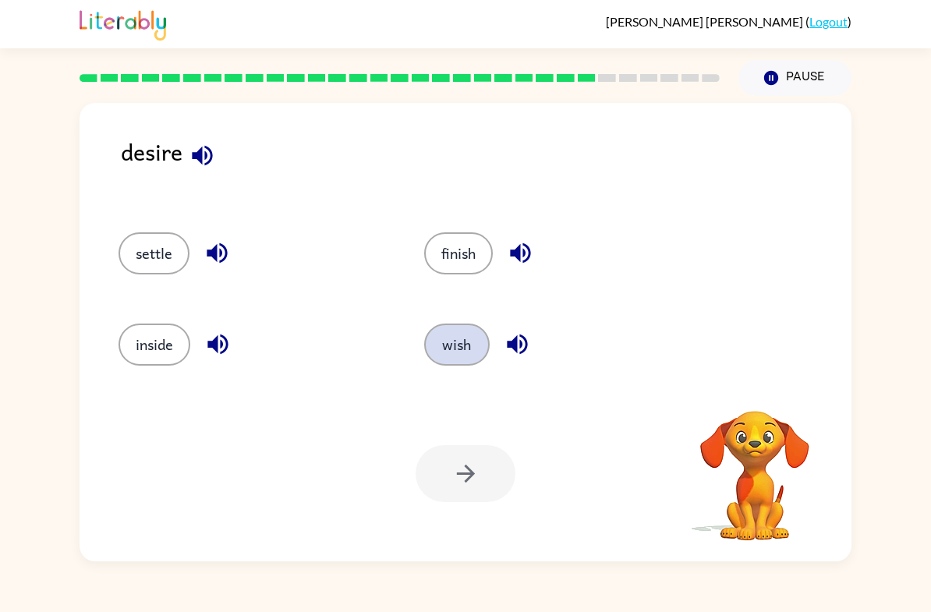
click at [447, 345] on button "wish" at bounding box center [457, 345] width 66 height 42
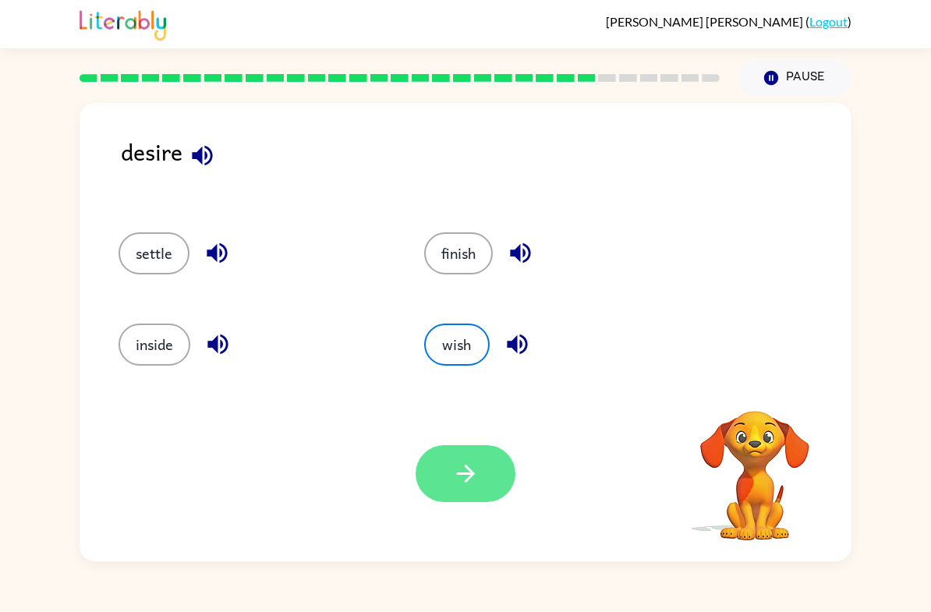
click at [459, 473] on icon "button" at bounding box center [465, 473] width 27 height 27
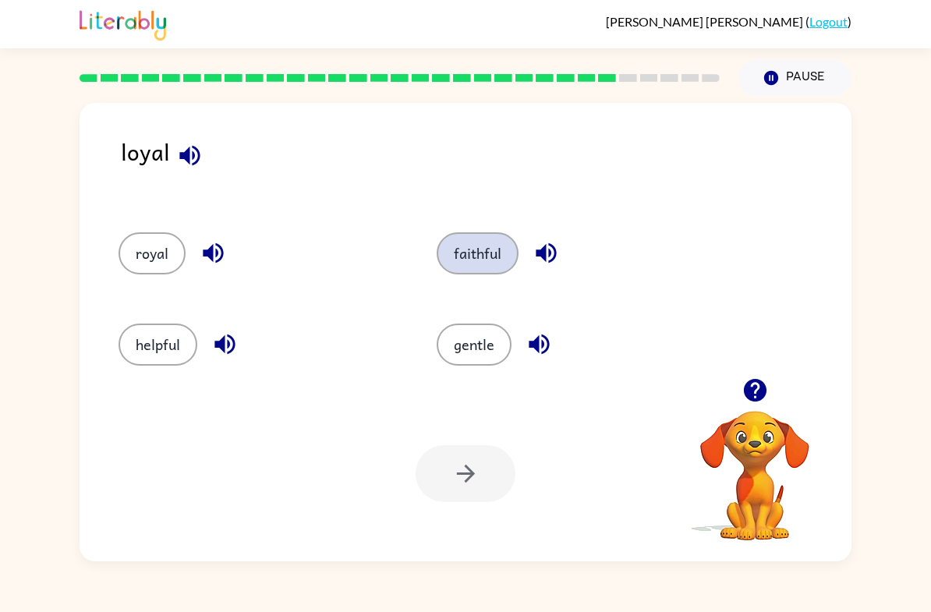
click at [456, 257] on button "faithful" at bounding box center [478, 253] width 82 height 42
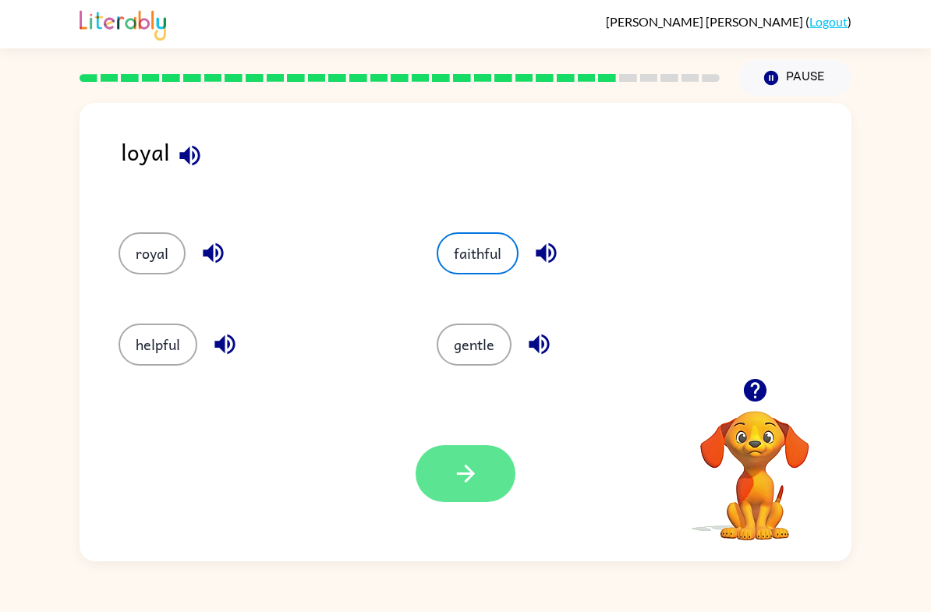
click at [477, 478] on icon "button" at bounding box center [465, 473] width 27 height 27
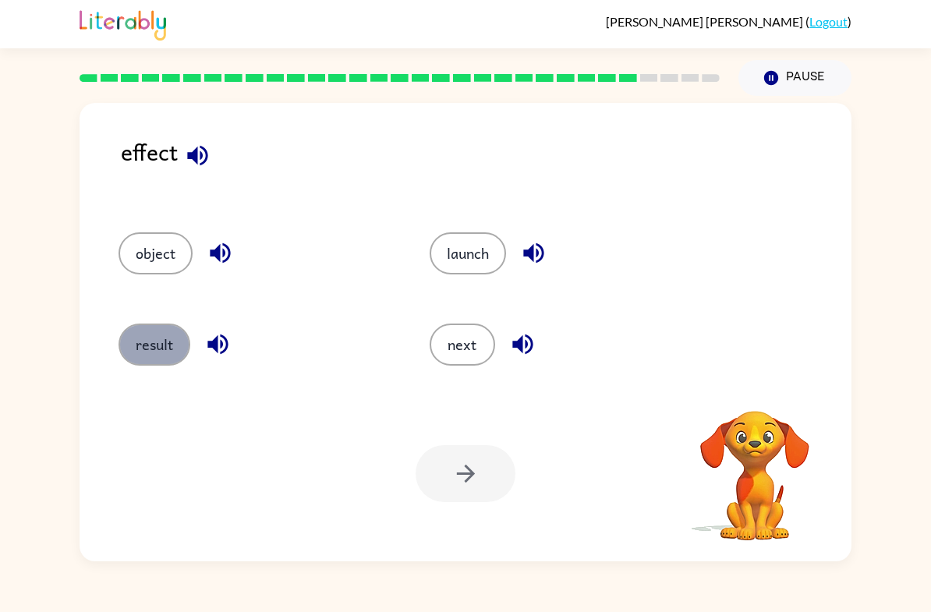
click at [144, 339] on button "result" at bounding box center [155, 345] width 72 height 42
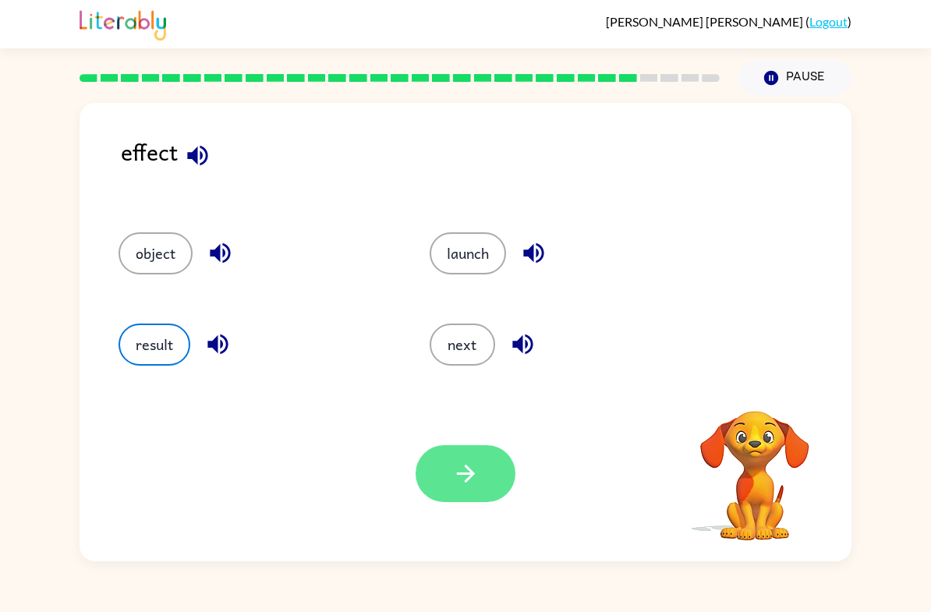
click at [426, 464] on button "button" at bounding box center [466, 473] width 100 height 57
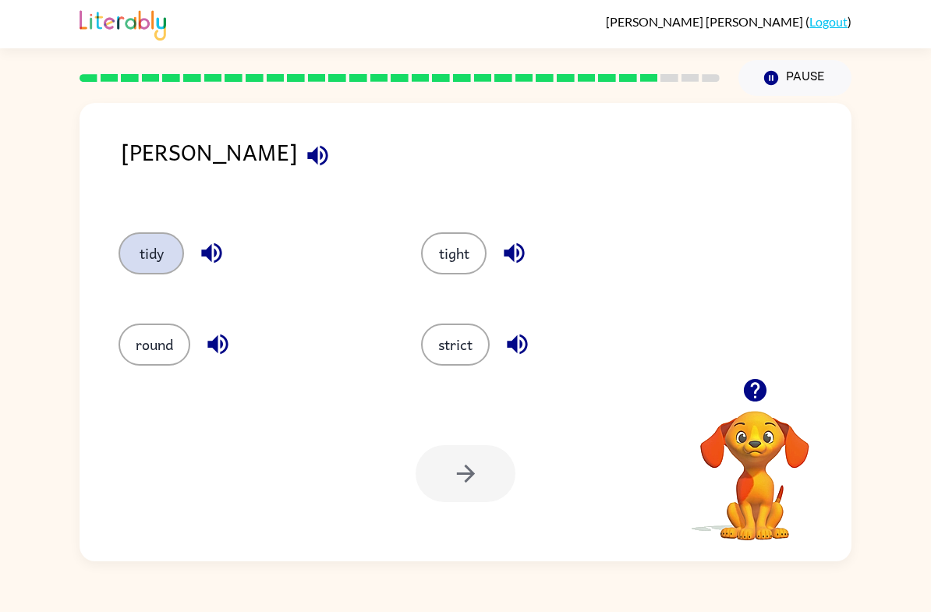
click at [148, 262] on button "tidy" at bounding box center [152, 253] width 66 height 42
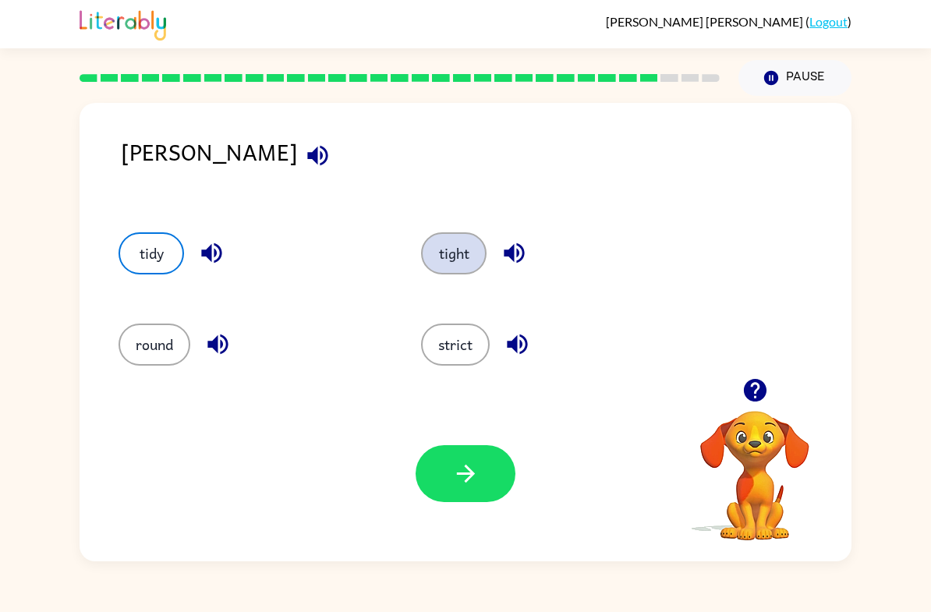
click at [447, 252] on button "tight" at bounding box center [454, 253] width 66 height 42
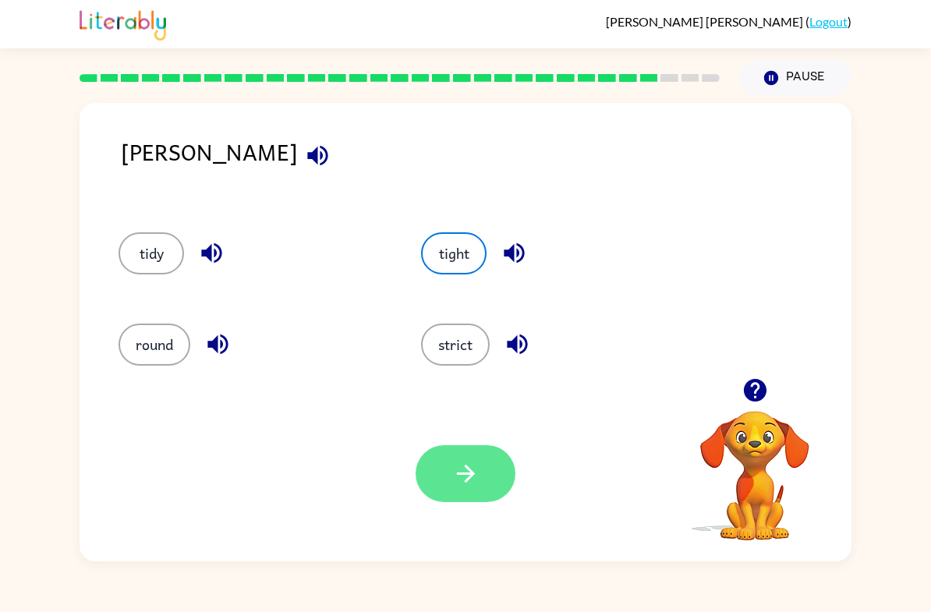
click at [511, 482] on button "button" at bounding box center [466, 473] width 100 height 57
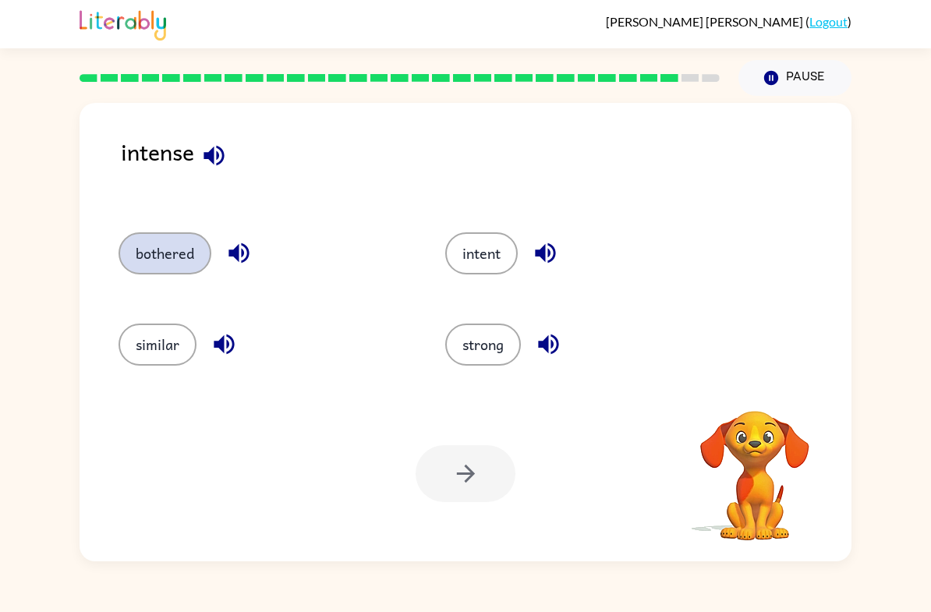
click at [147, 257] on button "bothered" at bounding box center [165, 253] width 93 height 42
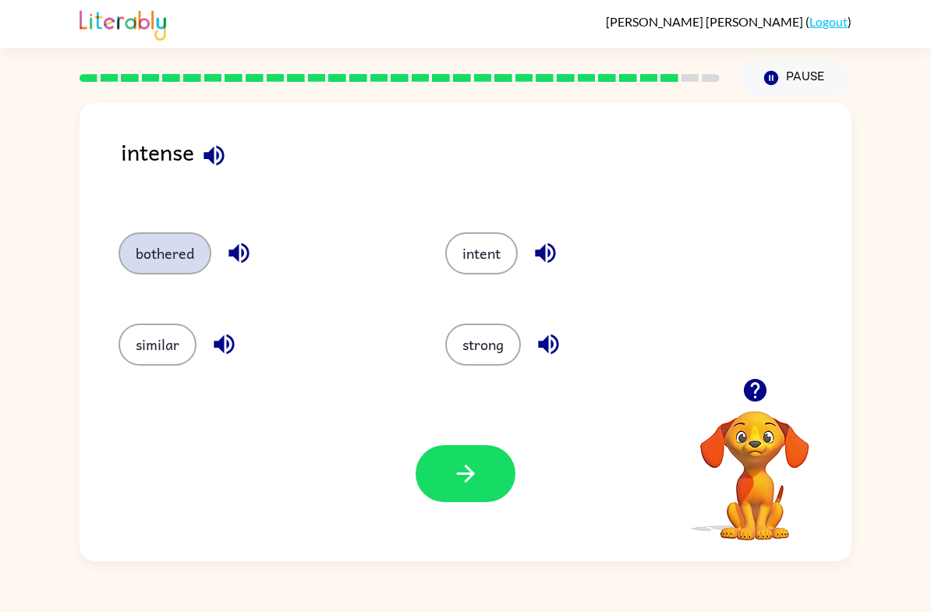
click at [462, 452] on button "button" at bounding box center [466, 473] width 100 height 57
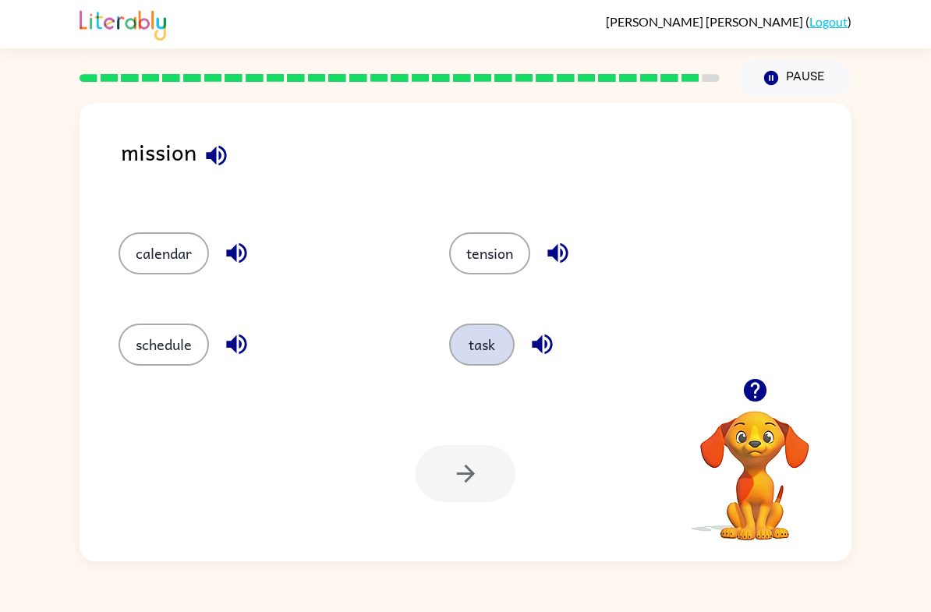
click at [480, 346] on button "task" at bounding box center [482, 345] width 66 height 42
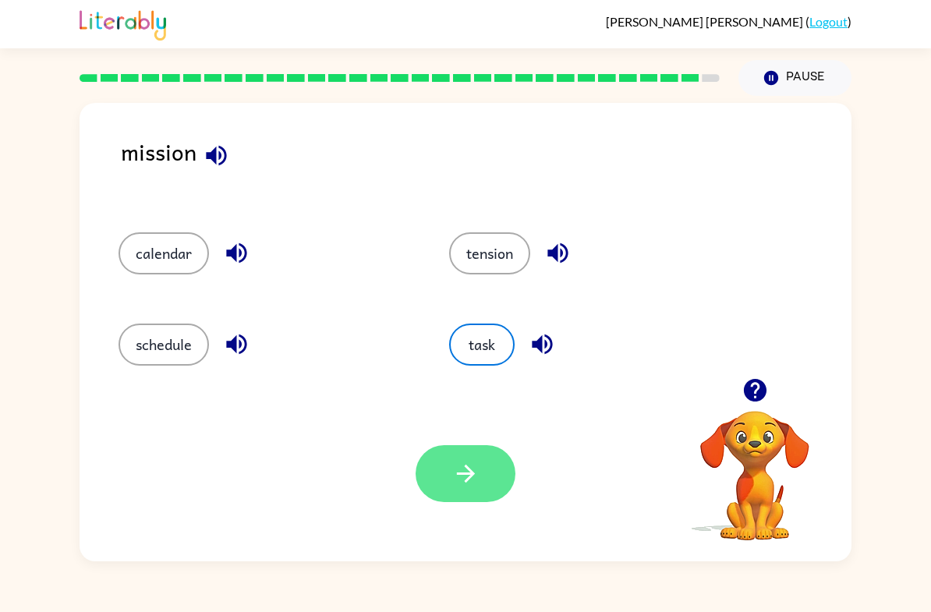
click at [464, 451] on button "button" at bounding box center [466, 473] width 100 height 57
